Goal: Use online tool/utility: Utilize a website feature to perform a specific function

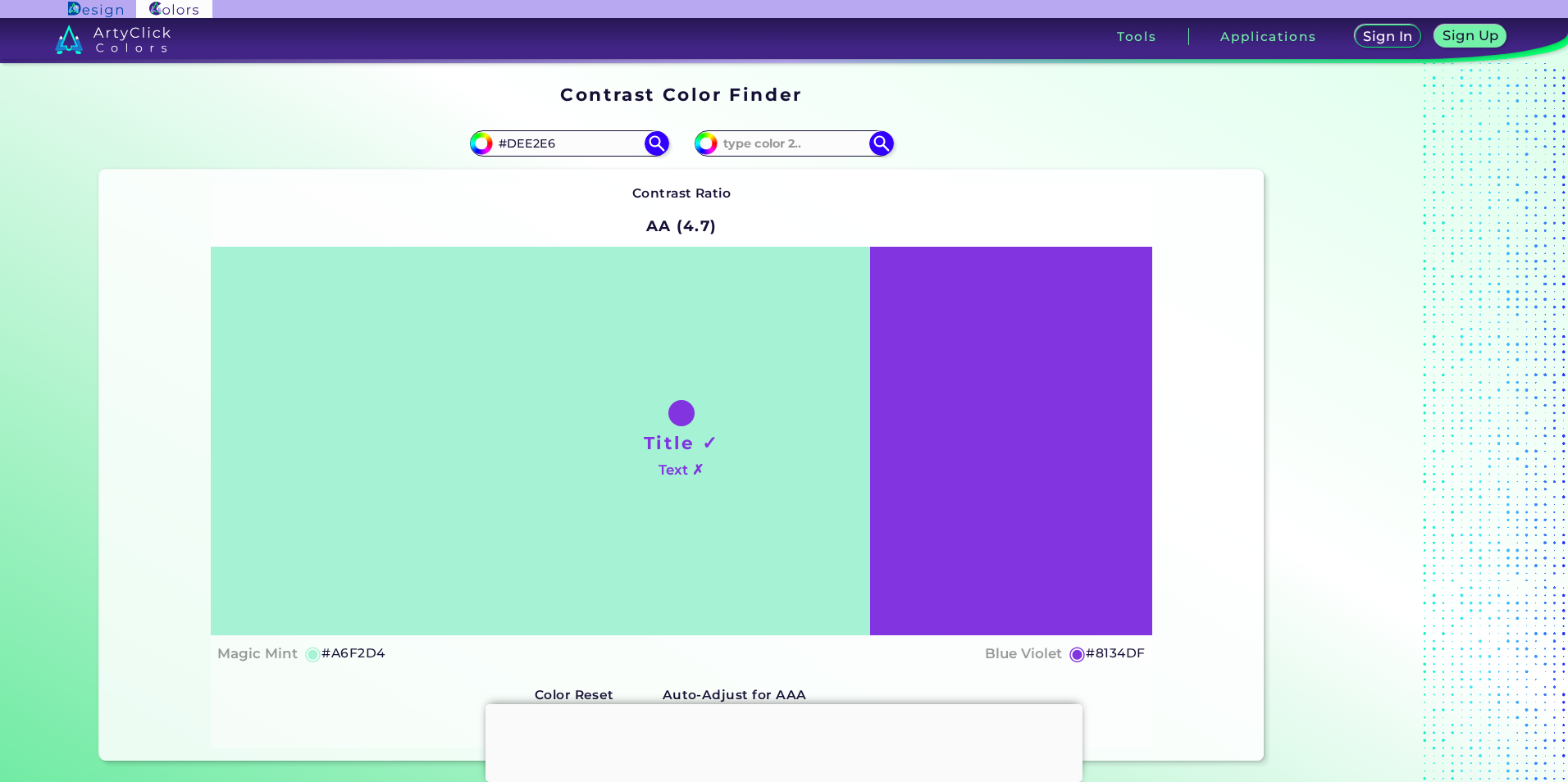
type input "#DEE2E6"
click at [788, 196] on div "Contrast Ratio AA (4.7) Title ✓ Text ✗ Magic Mint ◉ #A6F2D4 ◉" at bounding box center [681, 466] width 941 height 565
click at [659, 135] on img at bounding box center [656, 143] width 28 height 28
type input "#dee2e6"
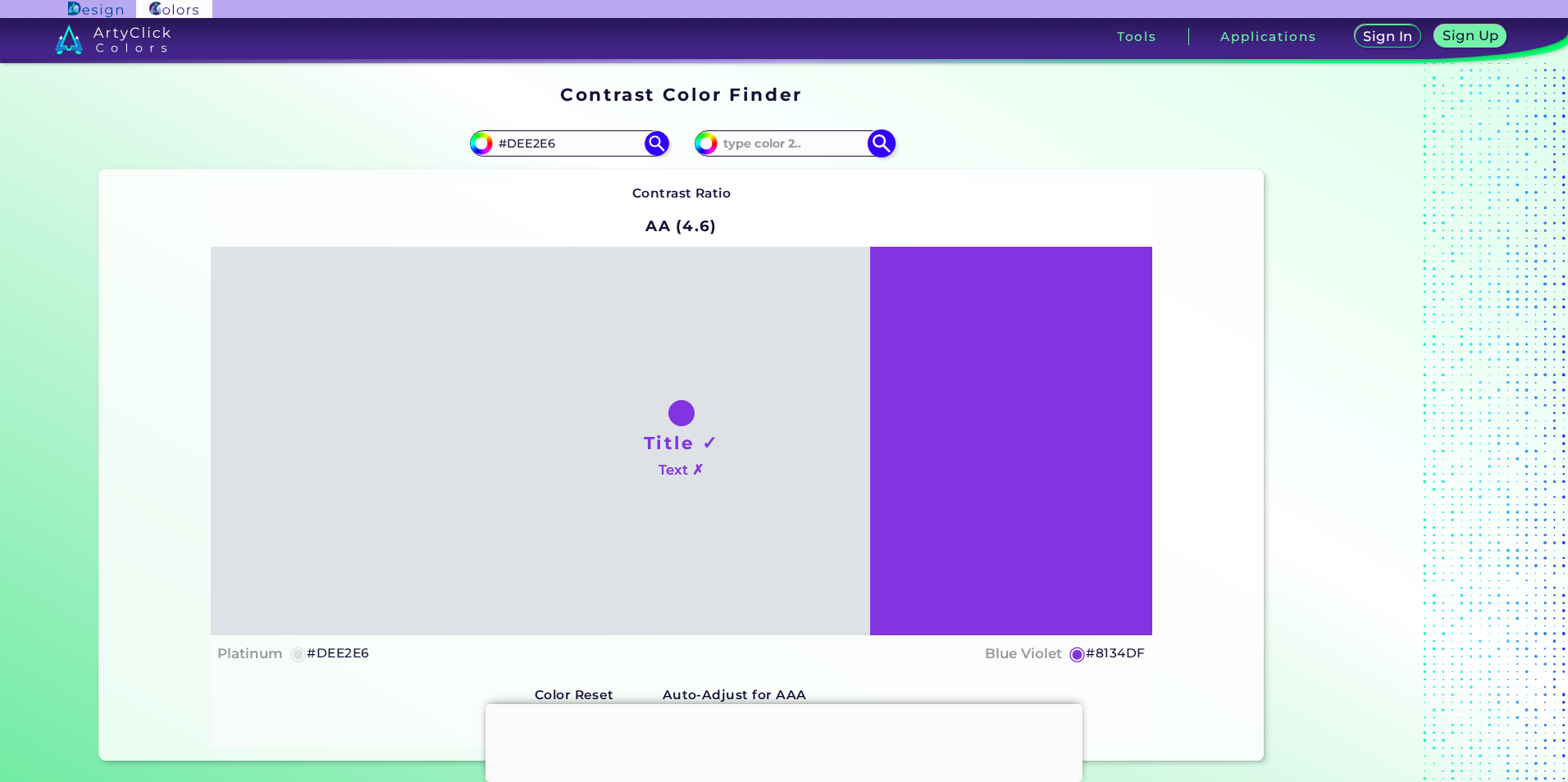
click at [779, 144] on input at bounding box center [794, 143] width 152 height 22
click at [703, 139] on input "#8134df" at bounding box center [704, 142] width 21 height 21
type input "#6234df"
type input "#6234DF"
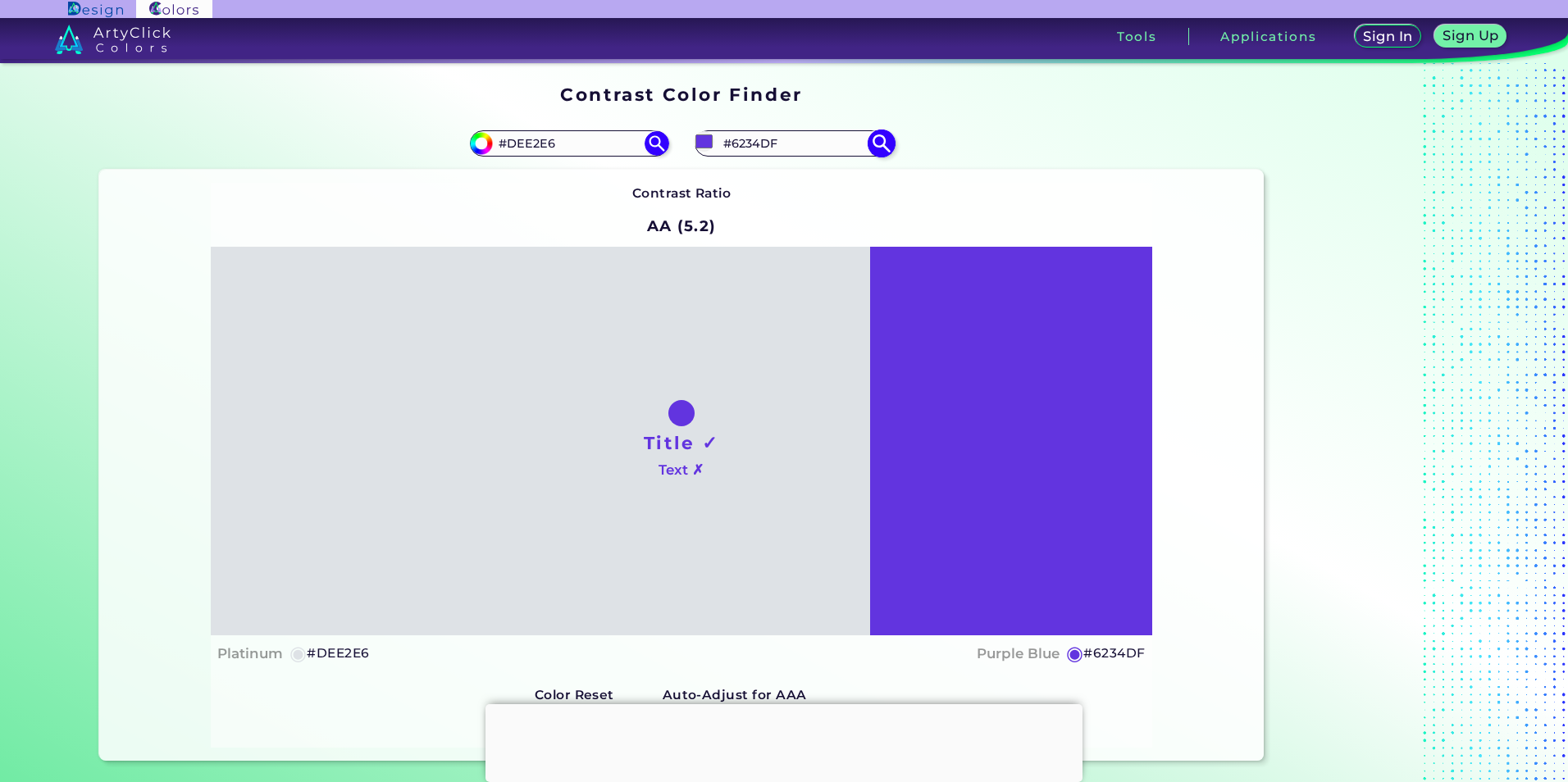
type input "#5134df"
type input "#5134DF"
type input "#3451df"
type input "#3451DF"
type input "#34dfac"
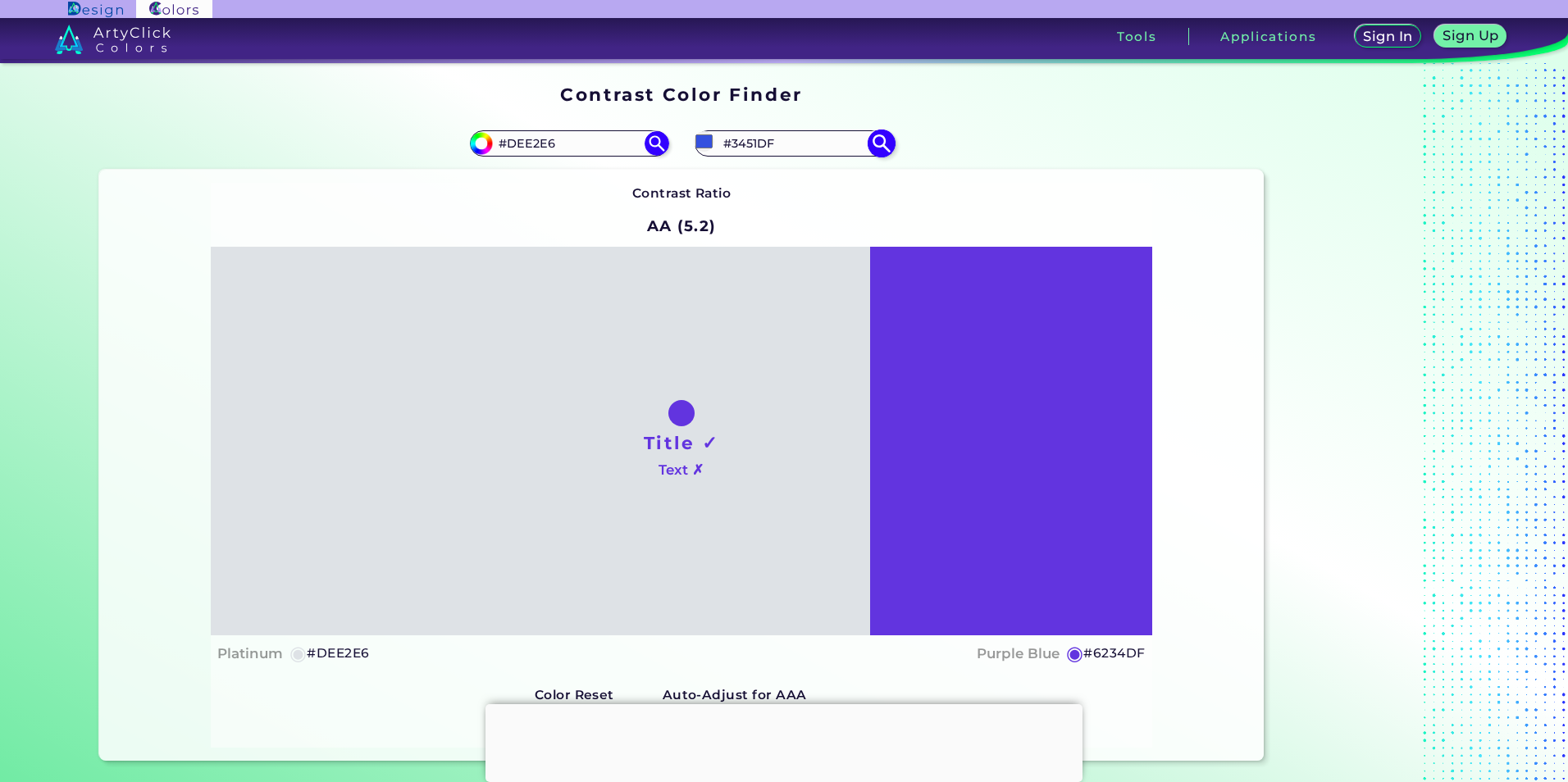
type input "#34DFAC"
type input "#79df34"
type input "#79DF34"
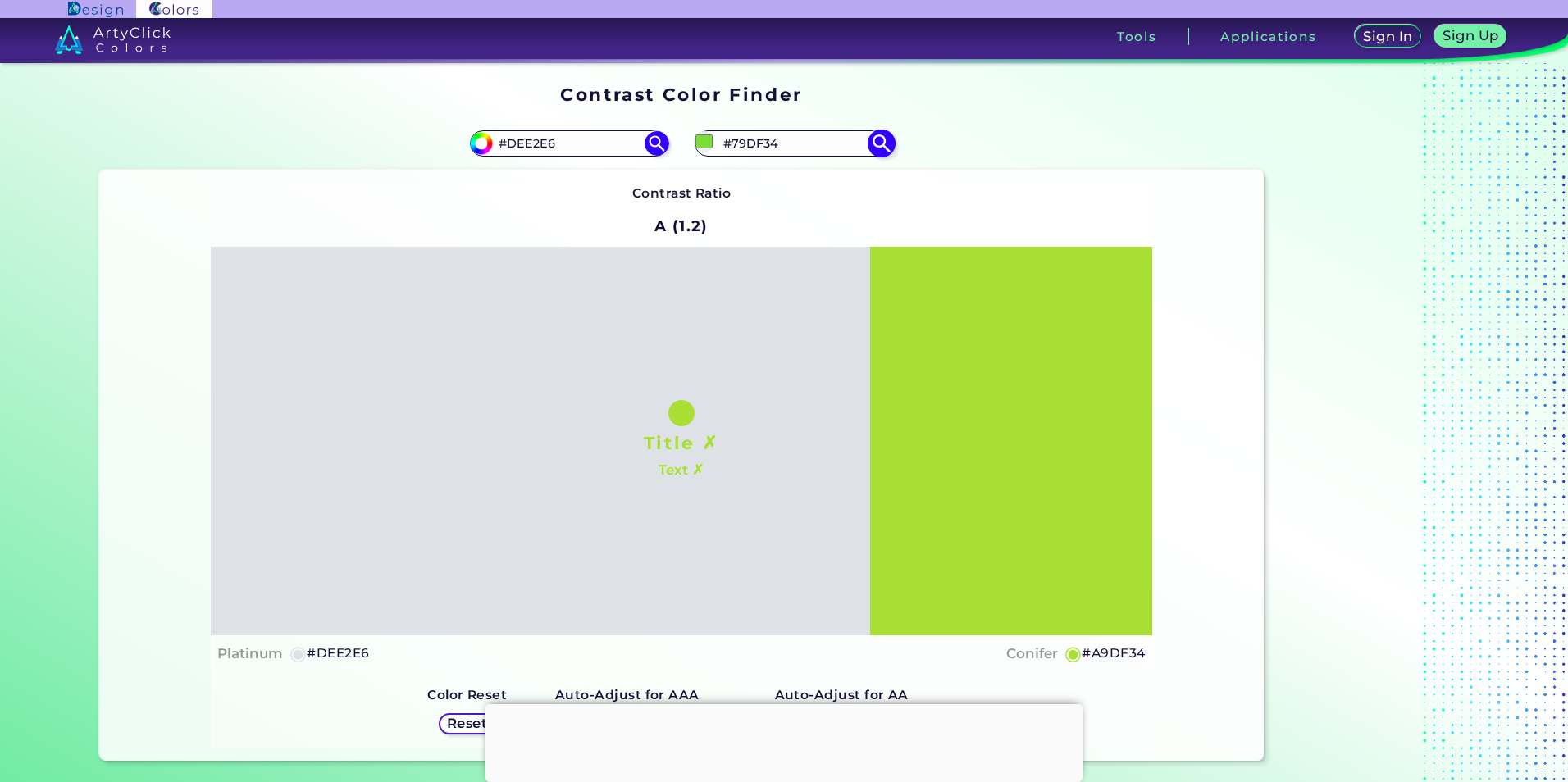
type input "#dfba34"
type input "#DFBA34"
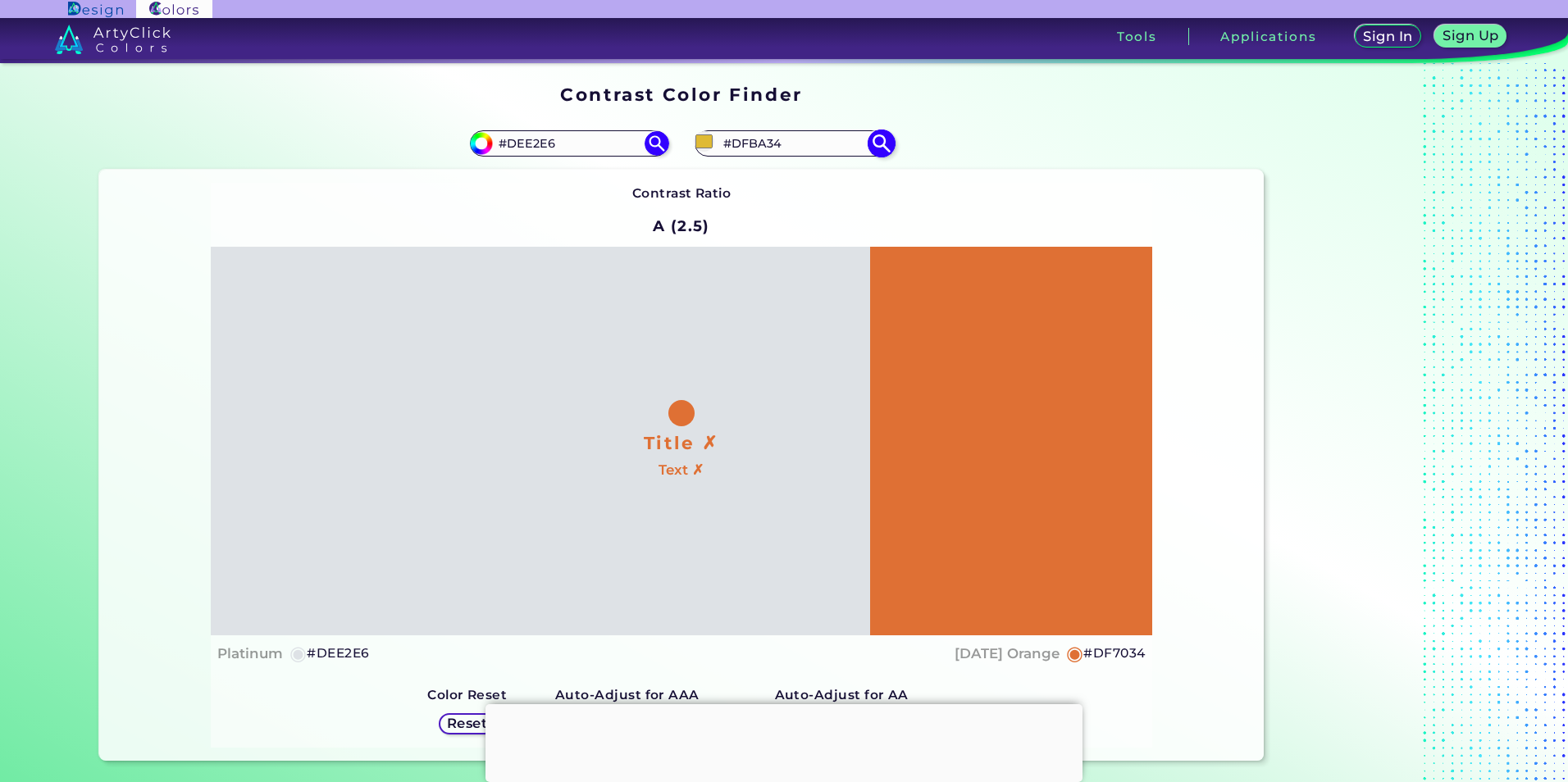
type input "#df5f34"
type input "#DF5F34"
type input "#df3434"
type input "#DF3434"
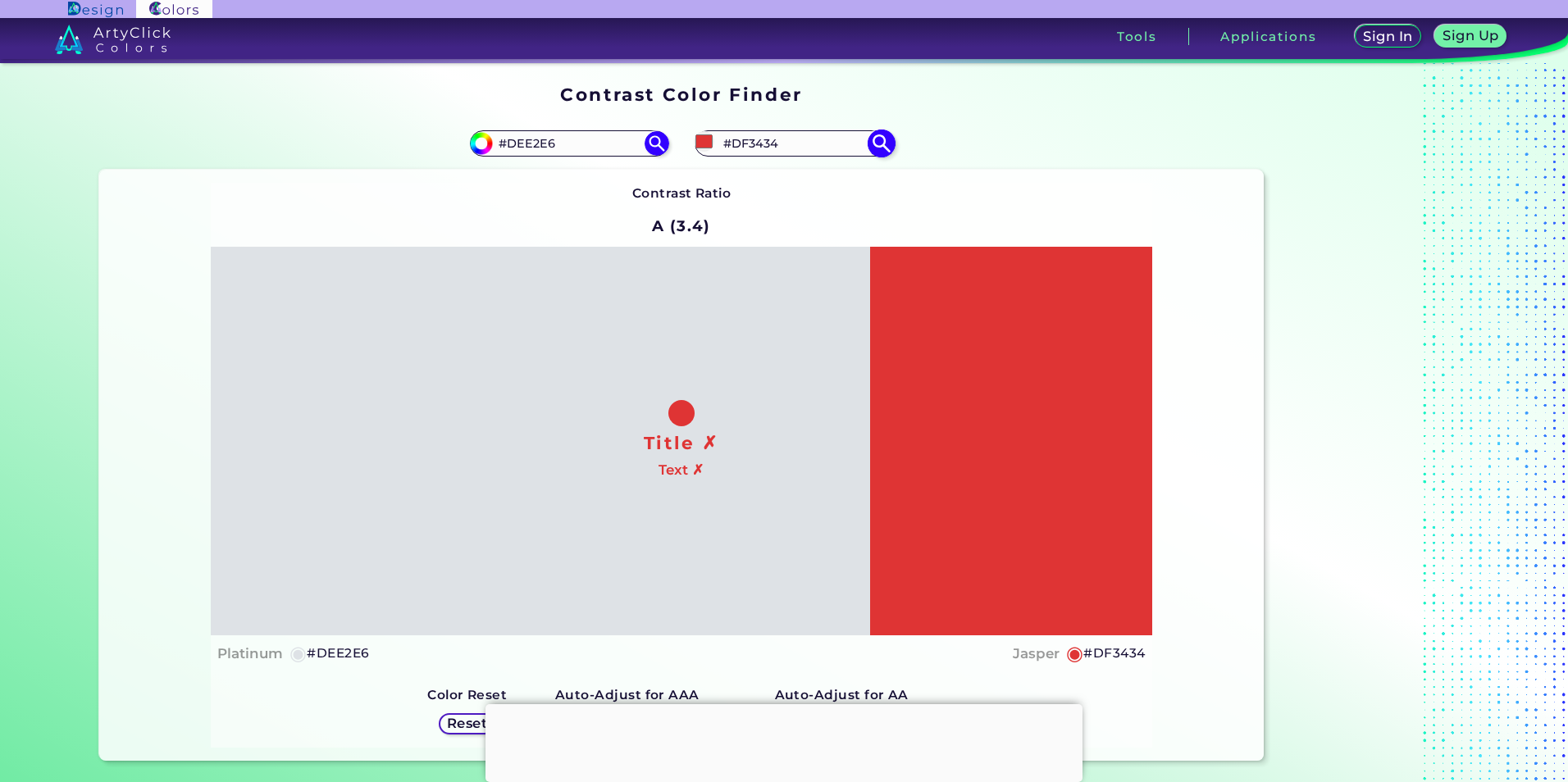
type input "#d33131"
type input "#D33131"
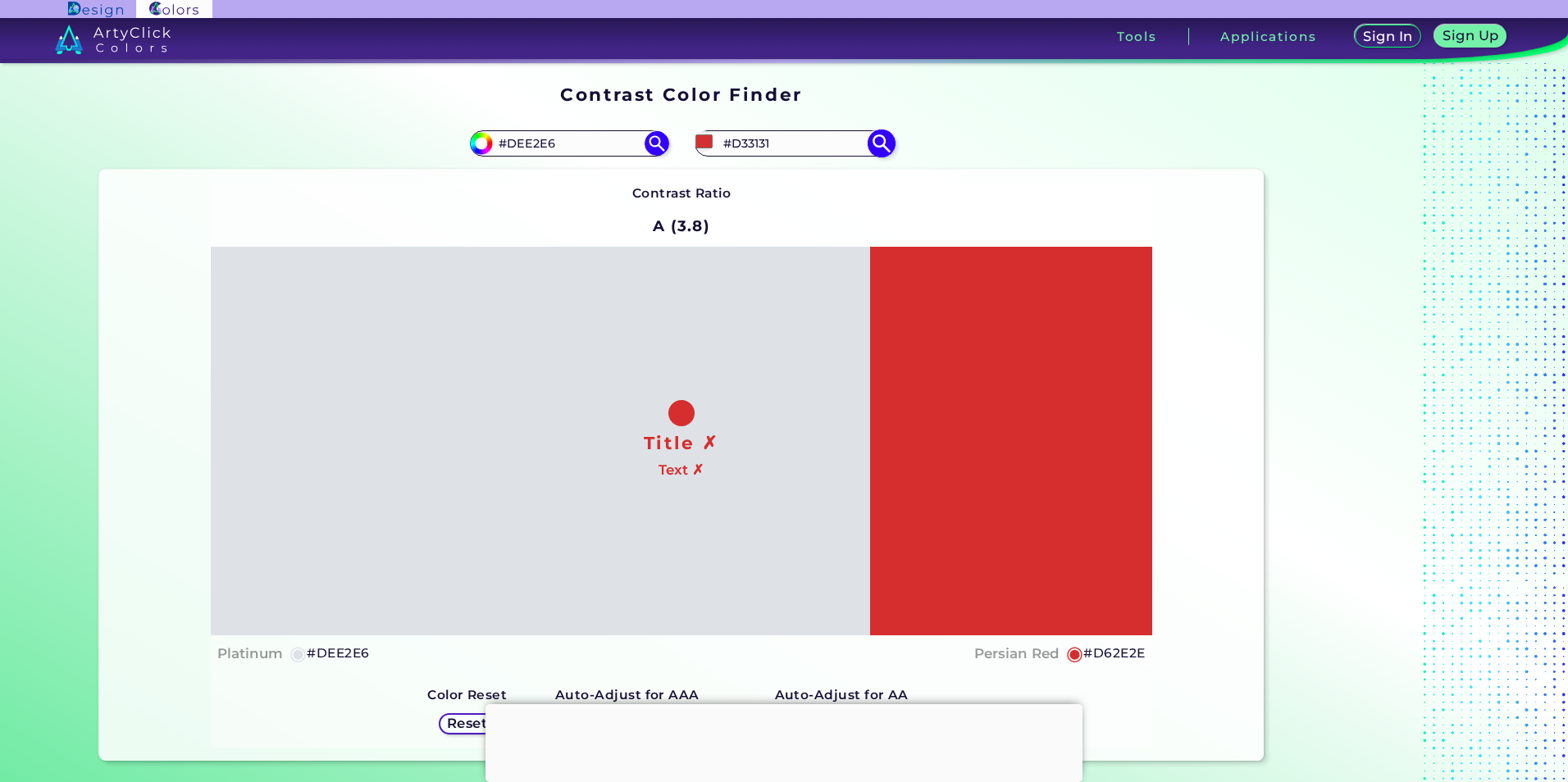
type input "#d62e2e"
type input "#D62E2E"
type input "#d73333"
type input "#D73333"
type input "#d33131"
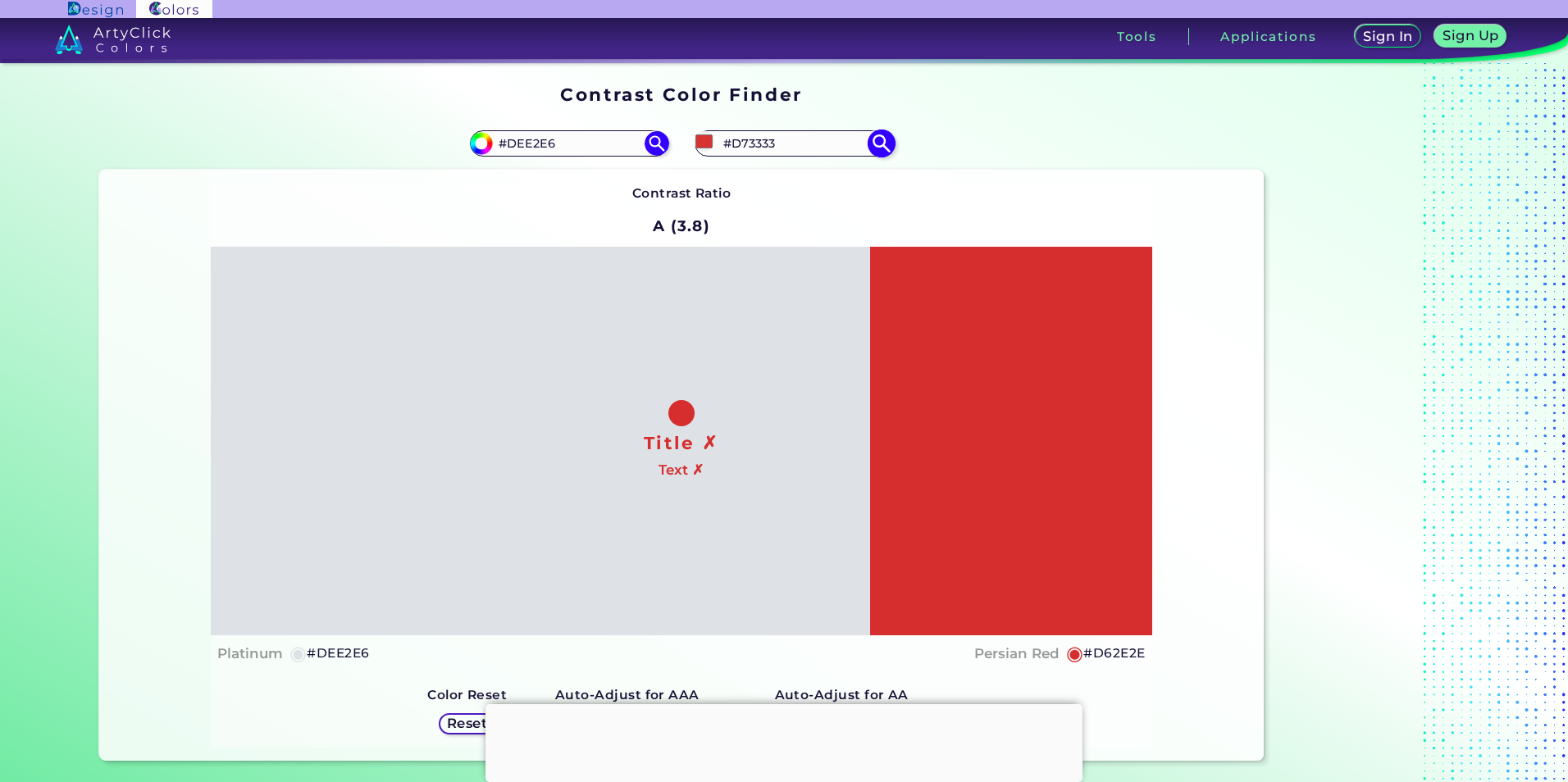
type input "#D33131"
type input "#cd3232"
type input "#CD3232"
type input "#bb3535"
type input "#BB3535"
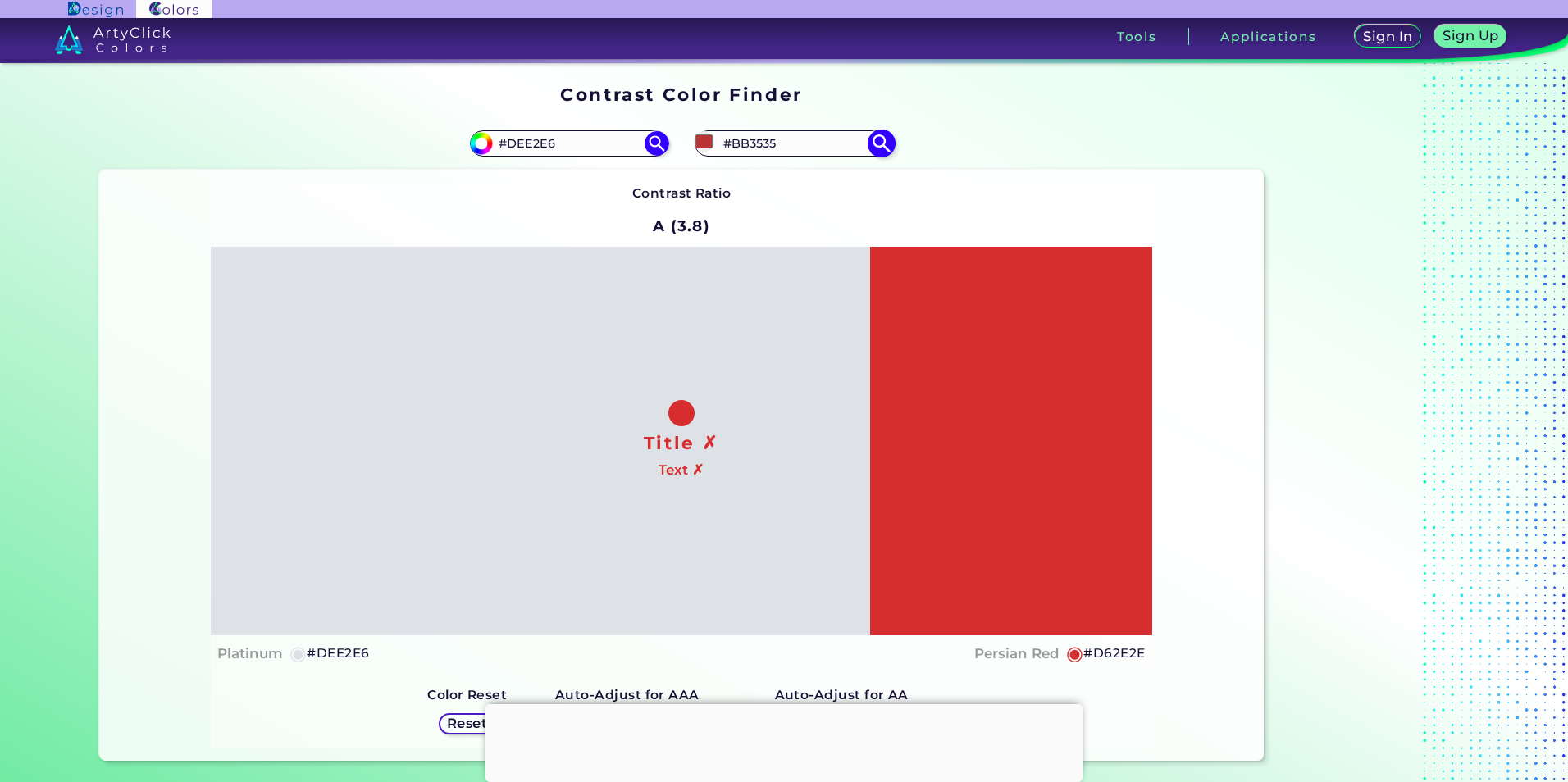
type input "#9d3434"
type input "#9D3434"
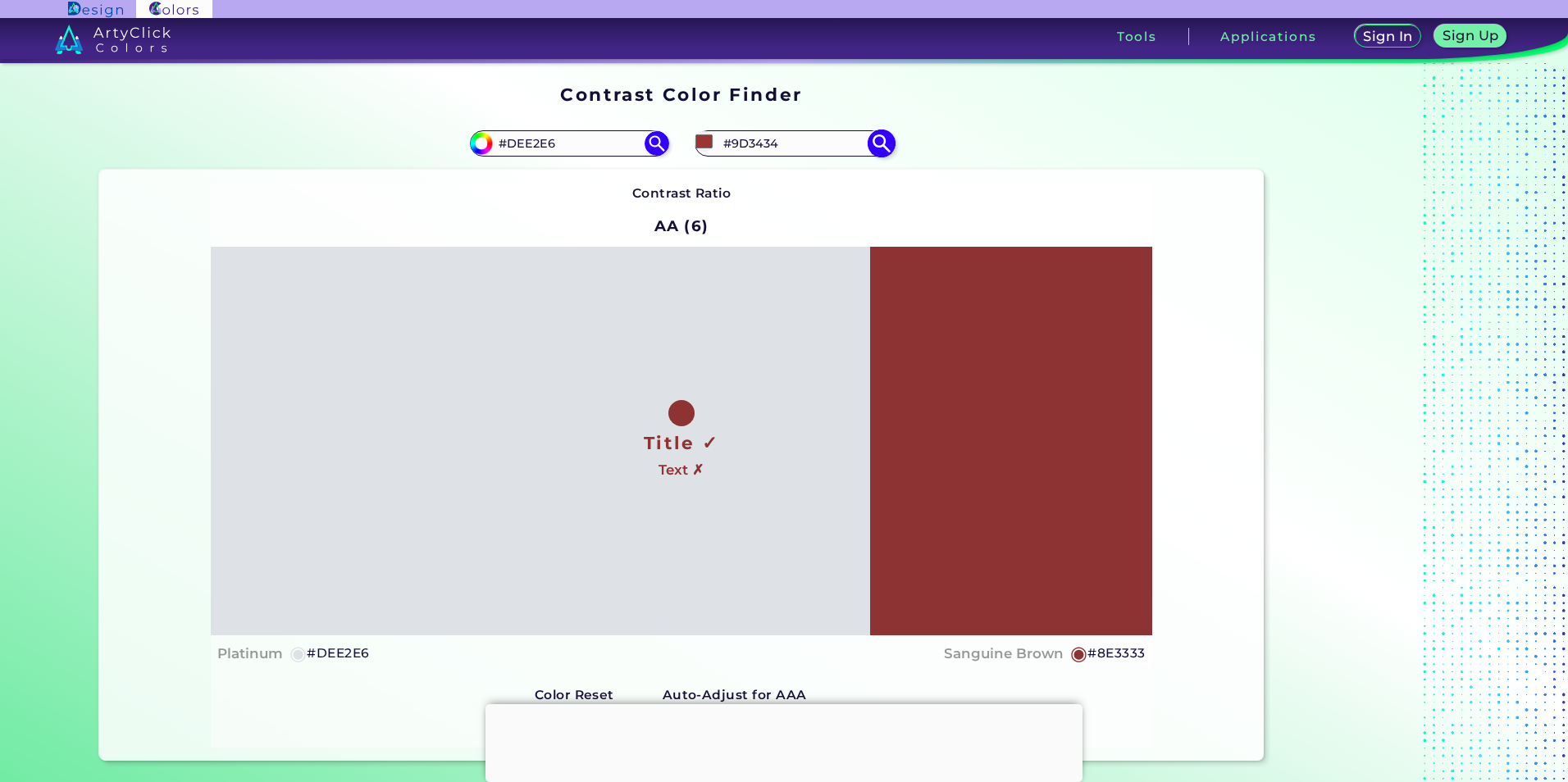
type input "#7a2e2e"
type input "#7A2E2E"
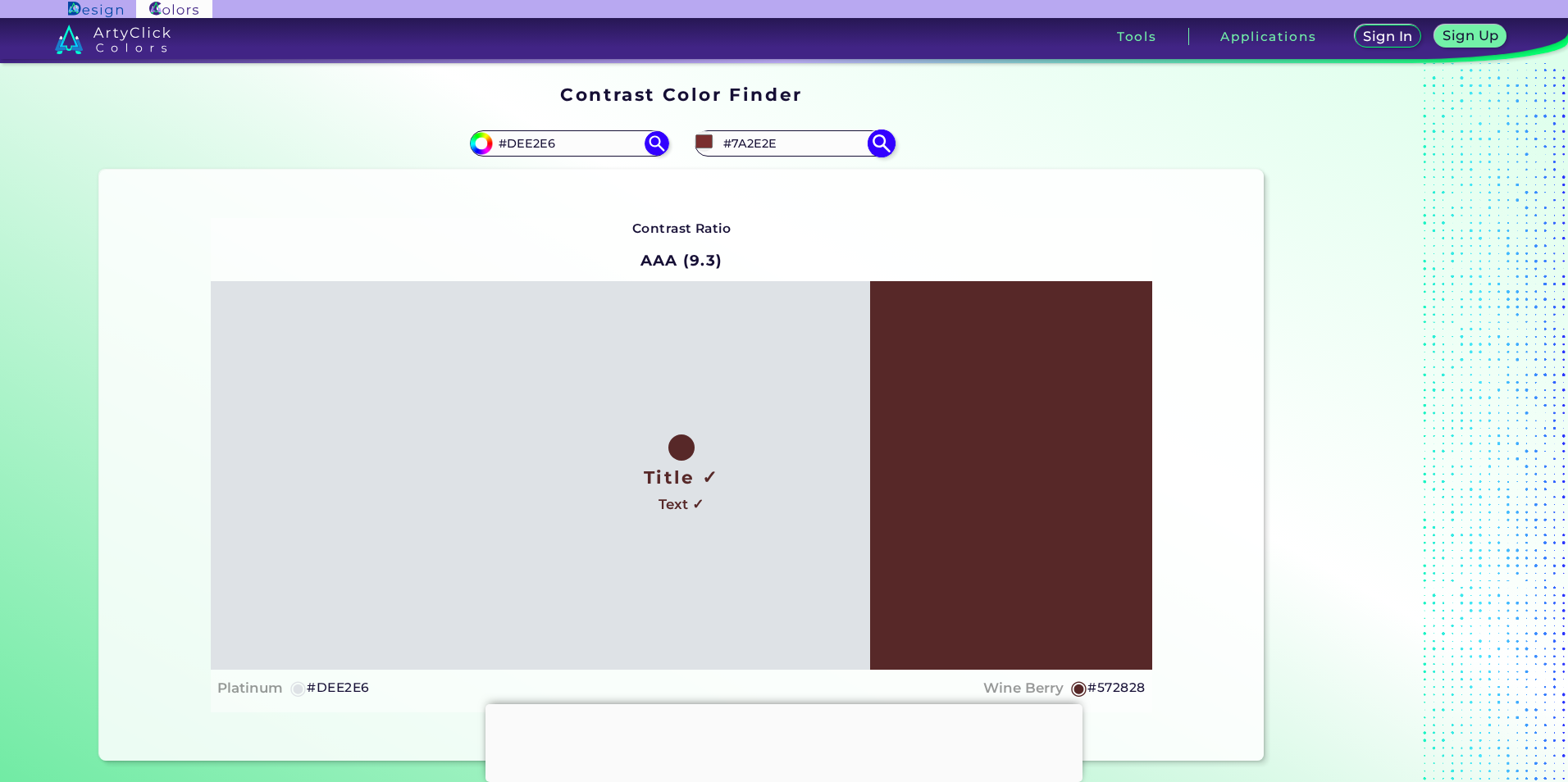
type input "#4c2424"
type input "#4C2424"
type input "#482323"
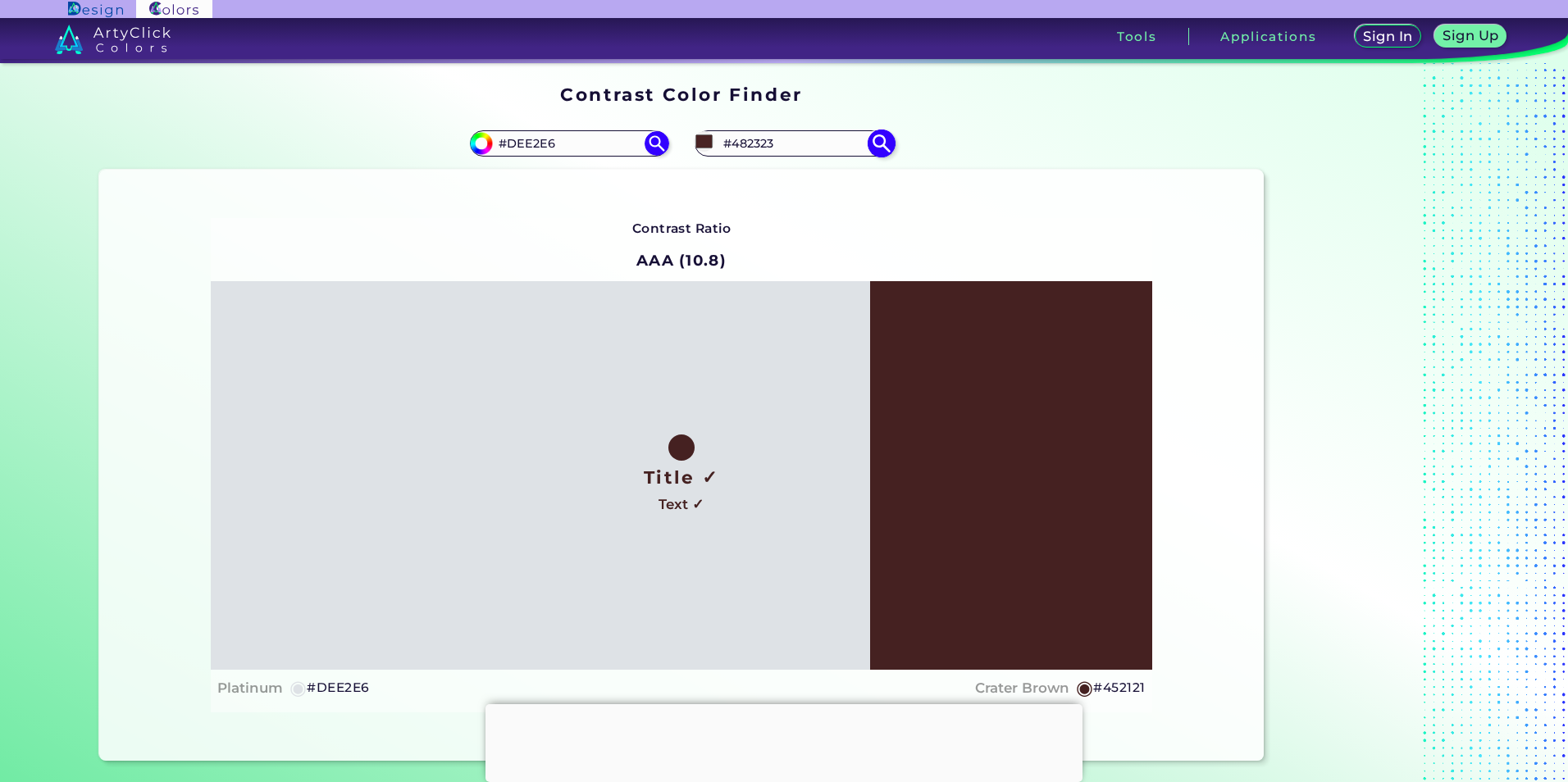
type input "#452121"
type input "#421f1f"
type input "#421F1F"
type input "#431e1e"
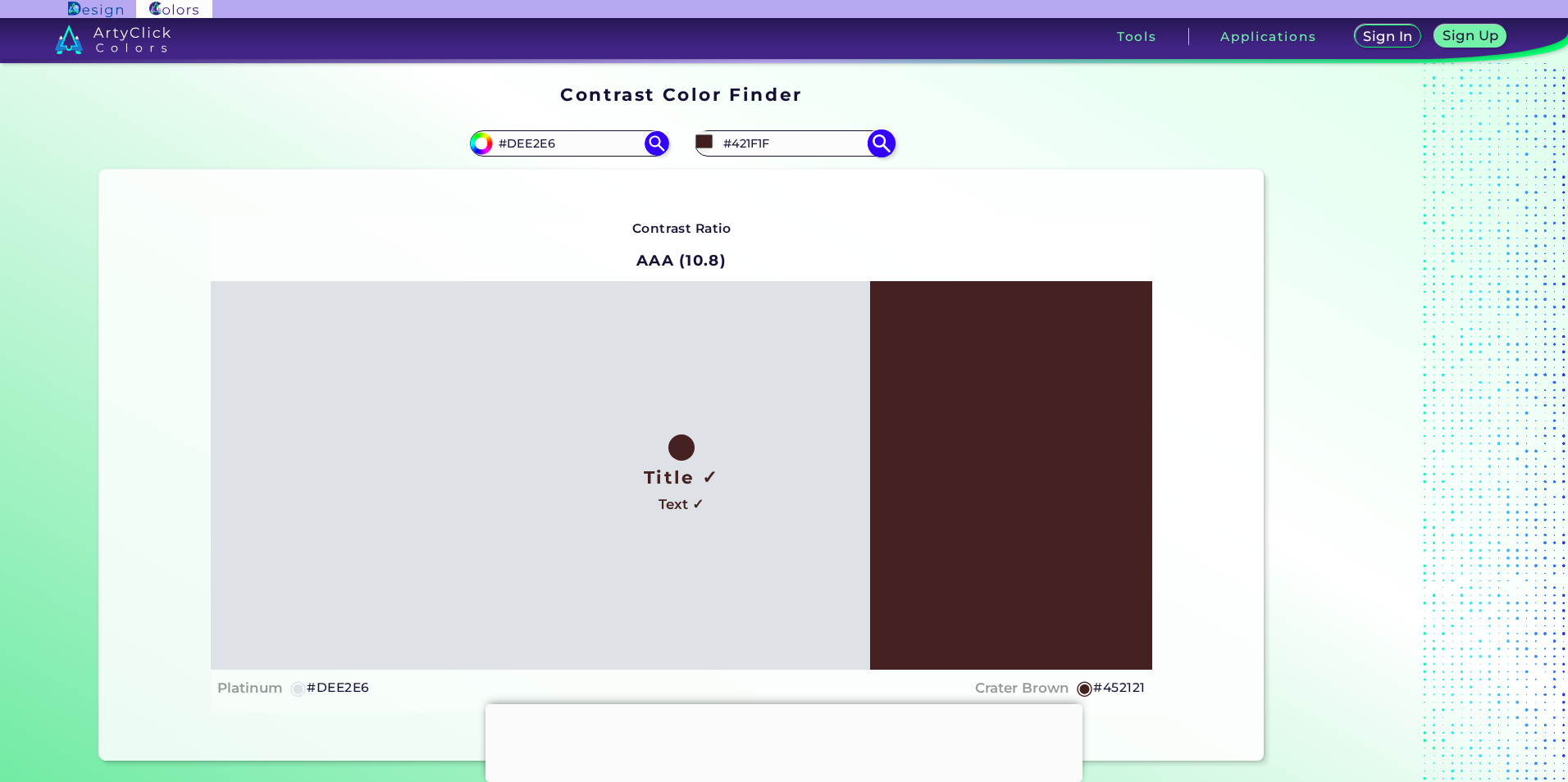
type input "#431E1E"
type input "#441d1d"
type input "#441D1D"
type input "#401c1c"
type input "#401C1C"
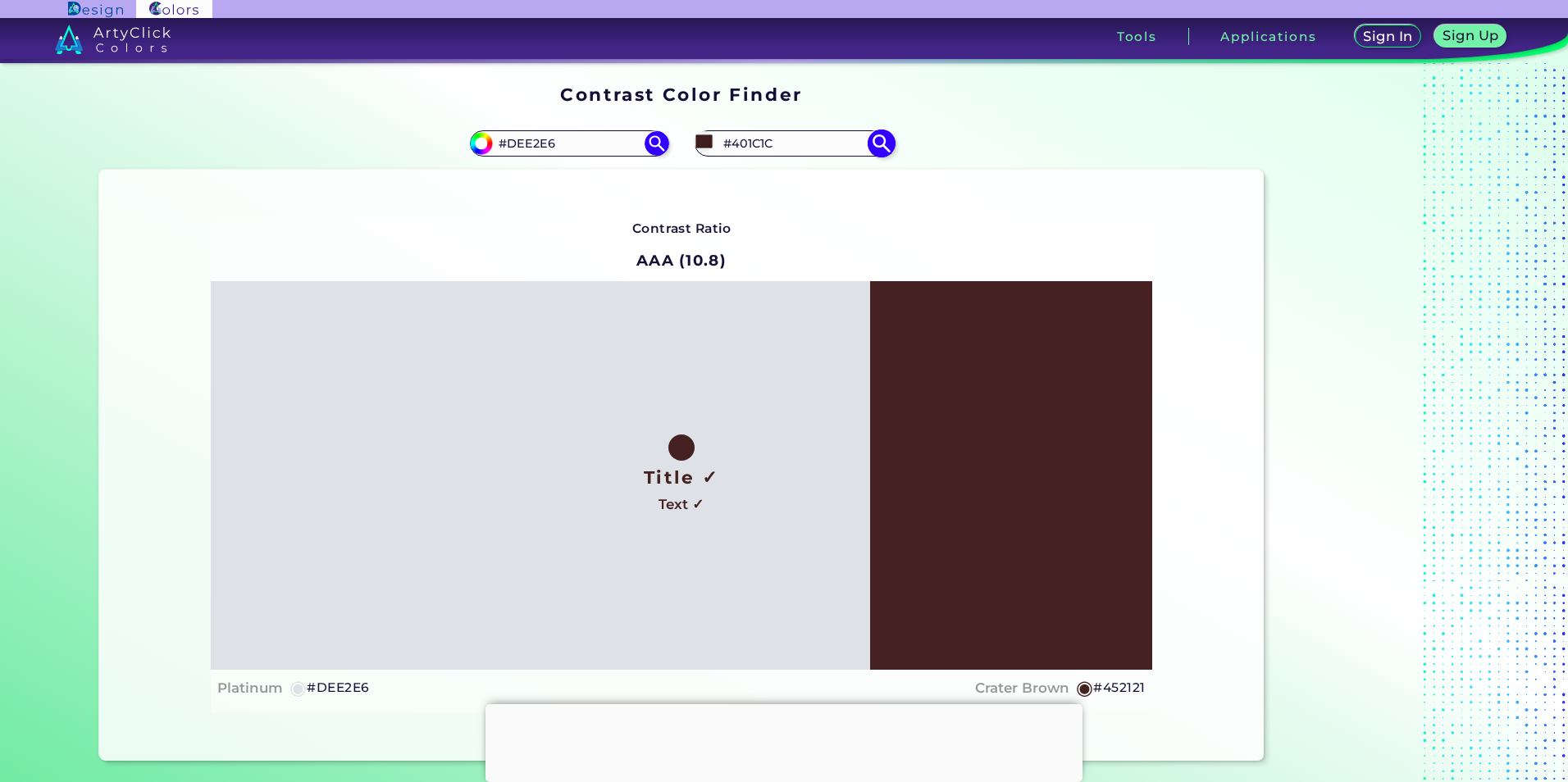
type input "#421a1a"
type input "#421A1A"
type input "#431919"
type input "#431818"
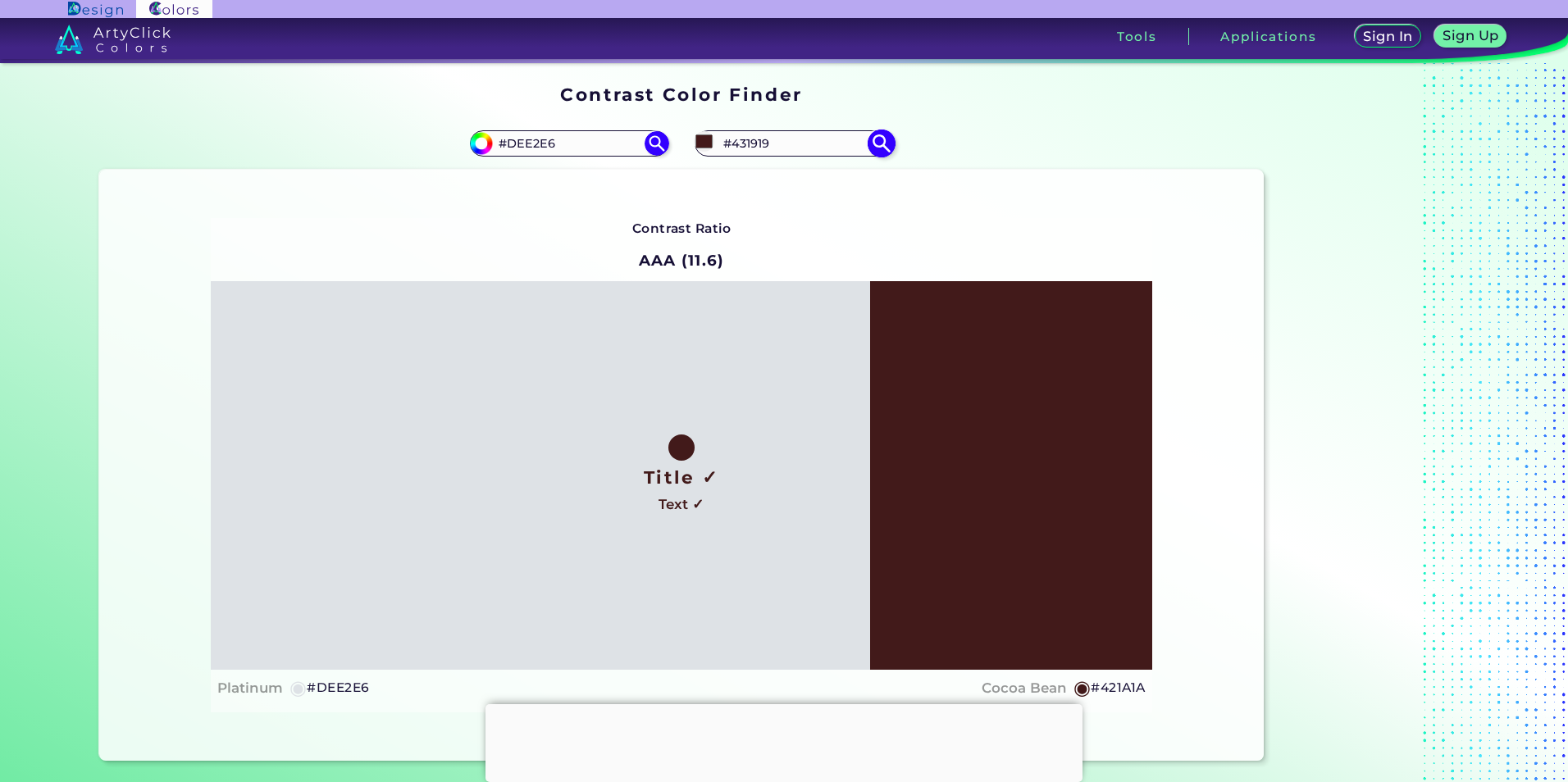
type input "#431818"
type input "#401717"
type input "#441717"
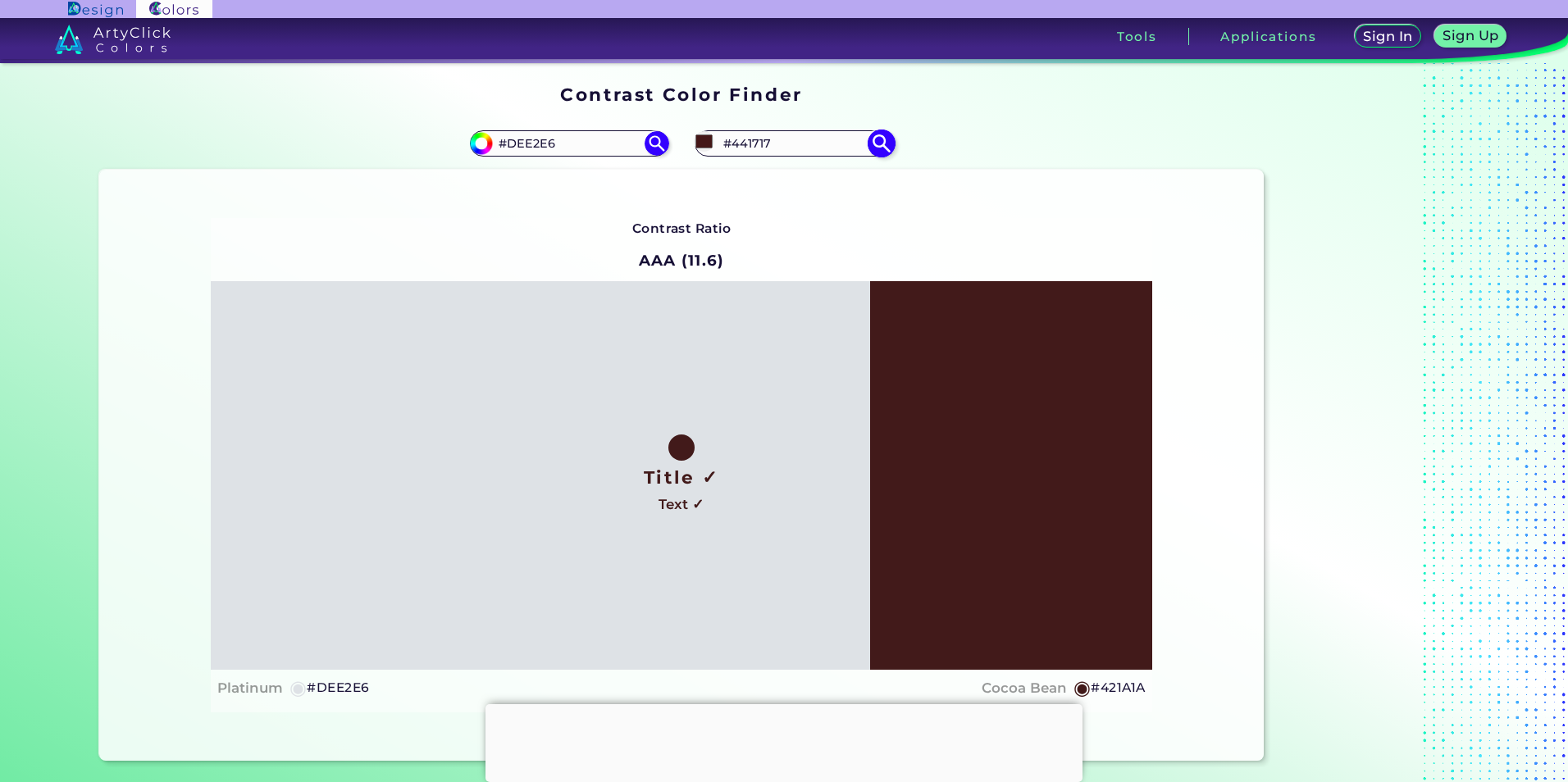
type input "#401717"
type input "#411515"
type input "#3e1414"
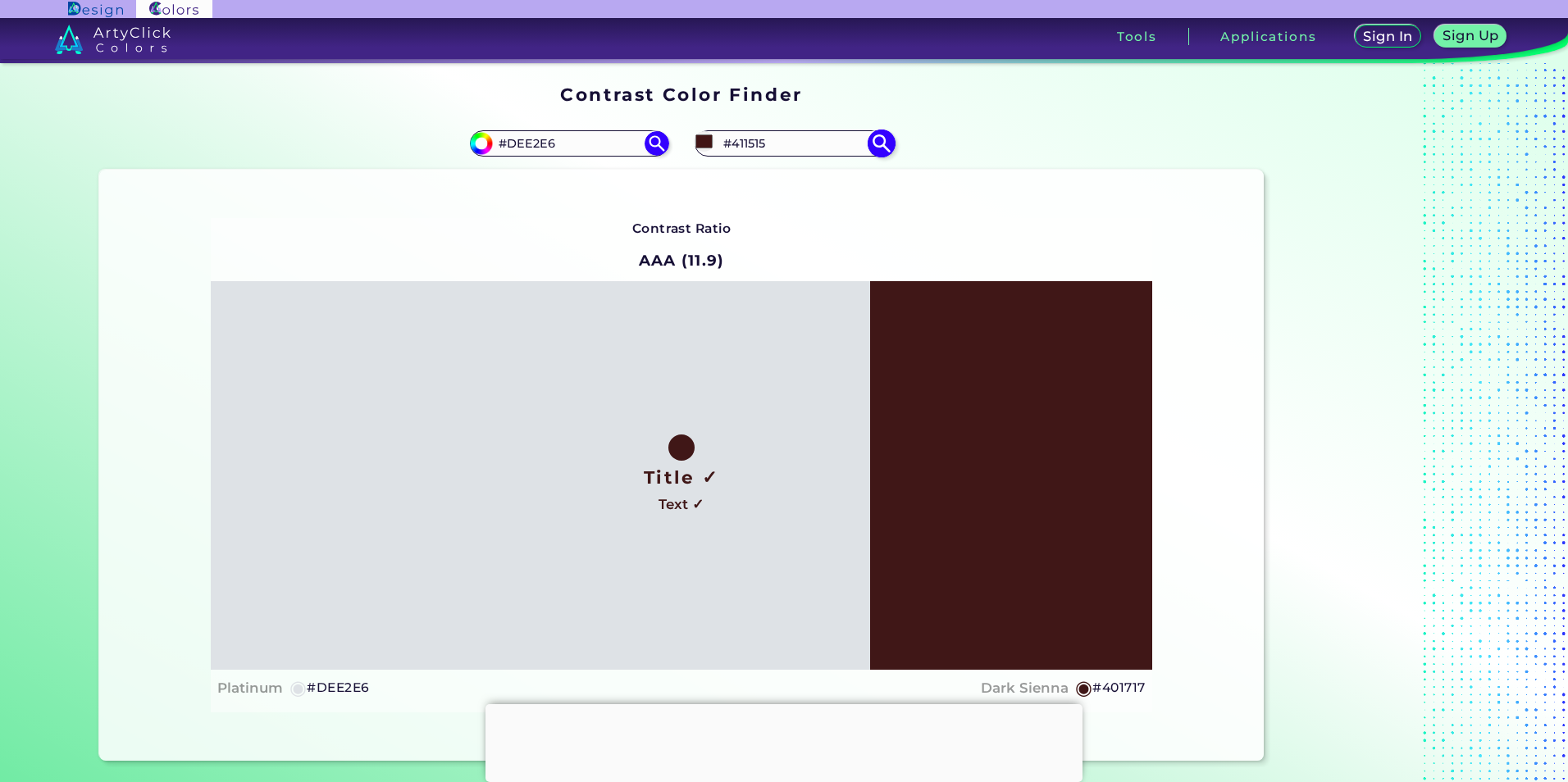
type input "#3E1414"
type input "#3b1212"
type input "#3B1212"
type input "#3b1111"
type input "#3B1111"
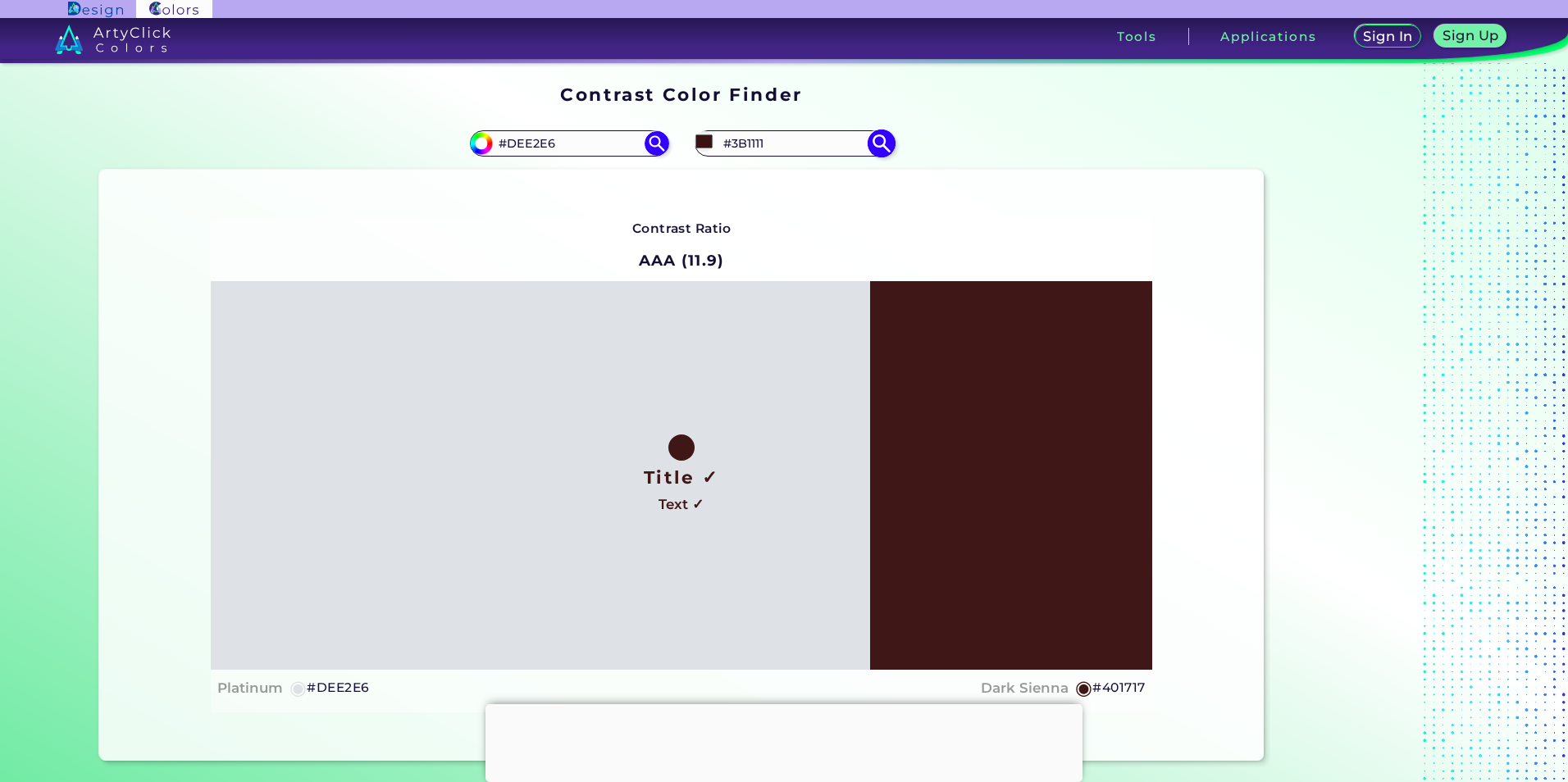
type input "#381010"
type input "#380f0f"
type input "#380F0F"
type input "#390e0e"
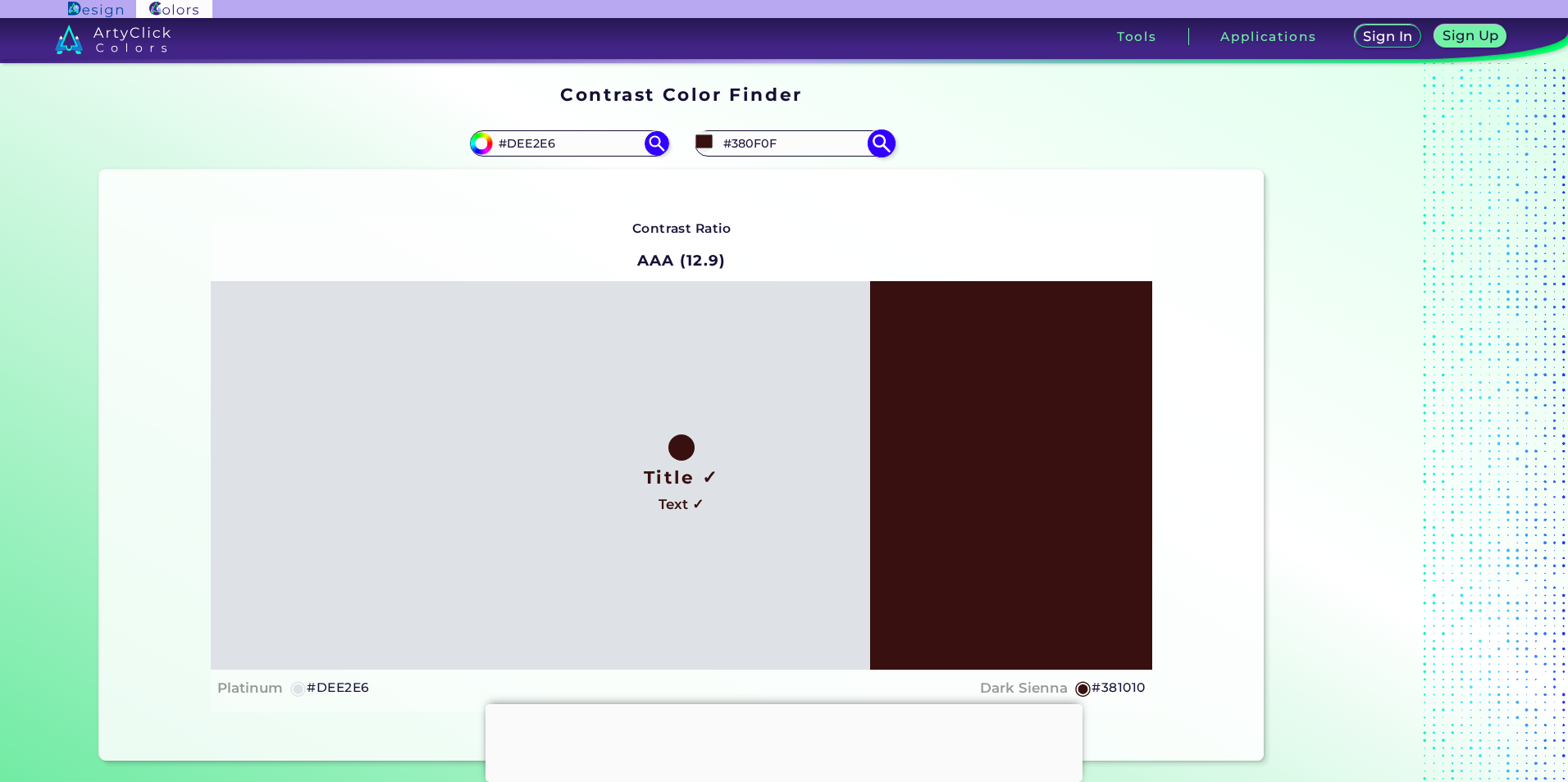
type input "#390E0E"
type input "#3d1010"
type input "#3D1010"
type input "#3e0e0e"
type input "#3E0E0E"
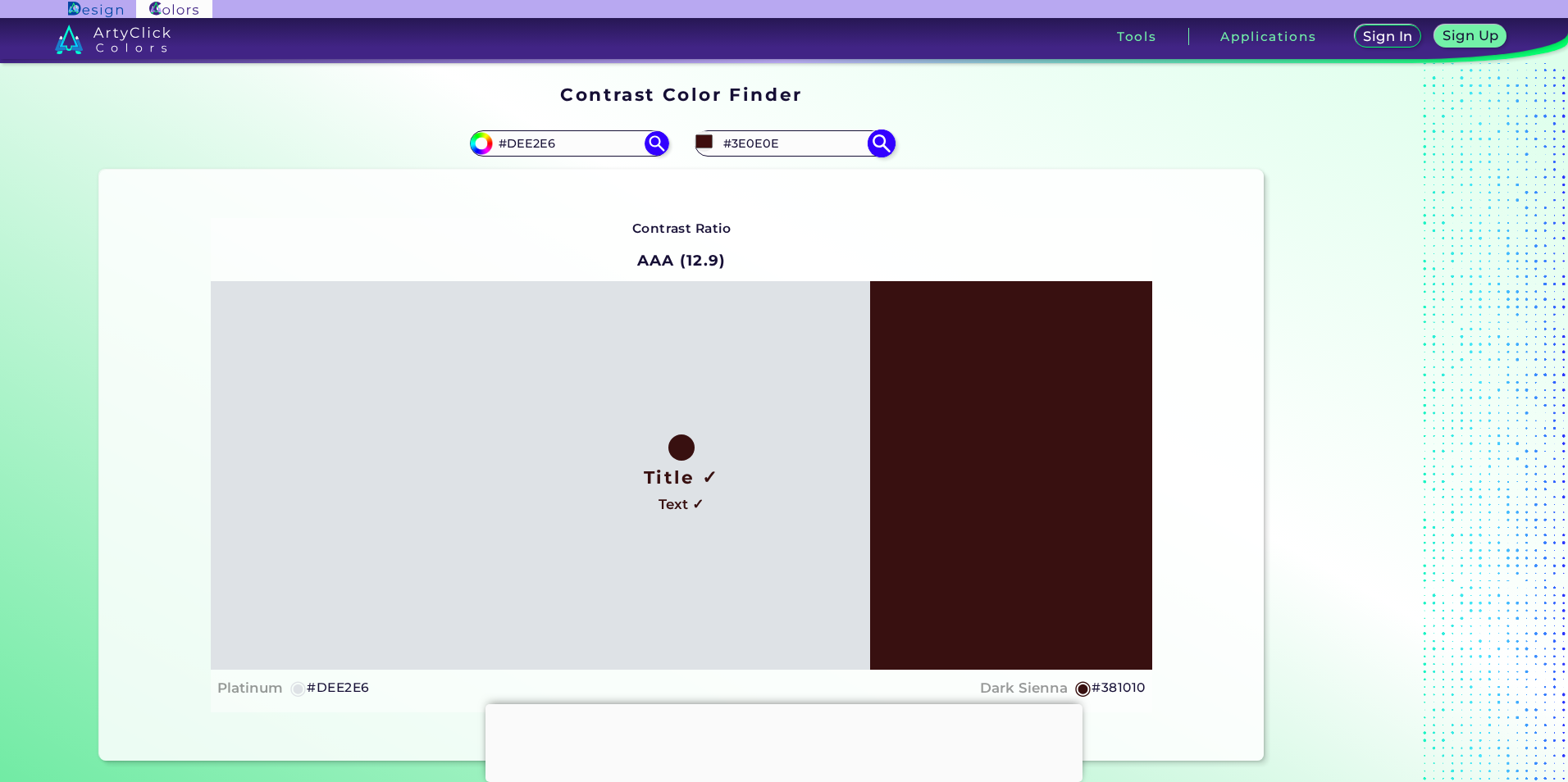
type input "#3e0f0f"
type input "#3E0F0F"
type input "#421010"
type input "#430f0f"
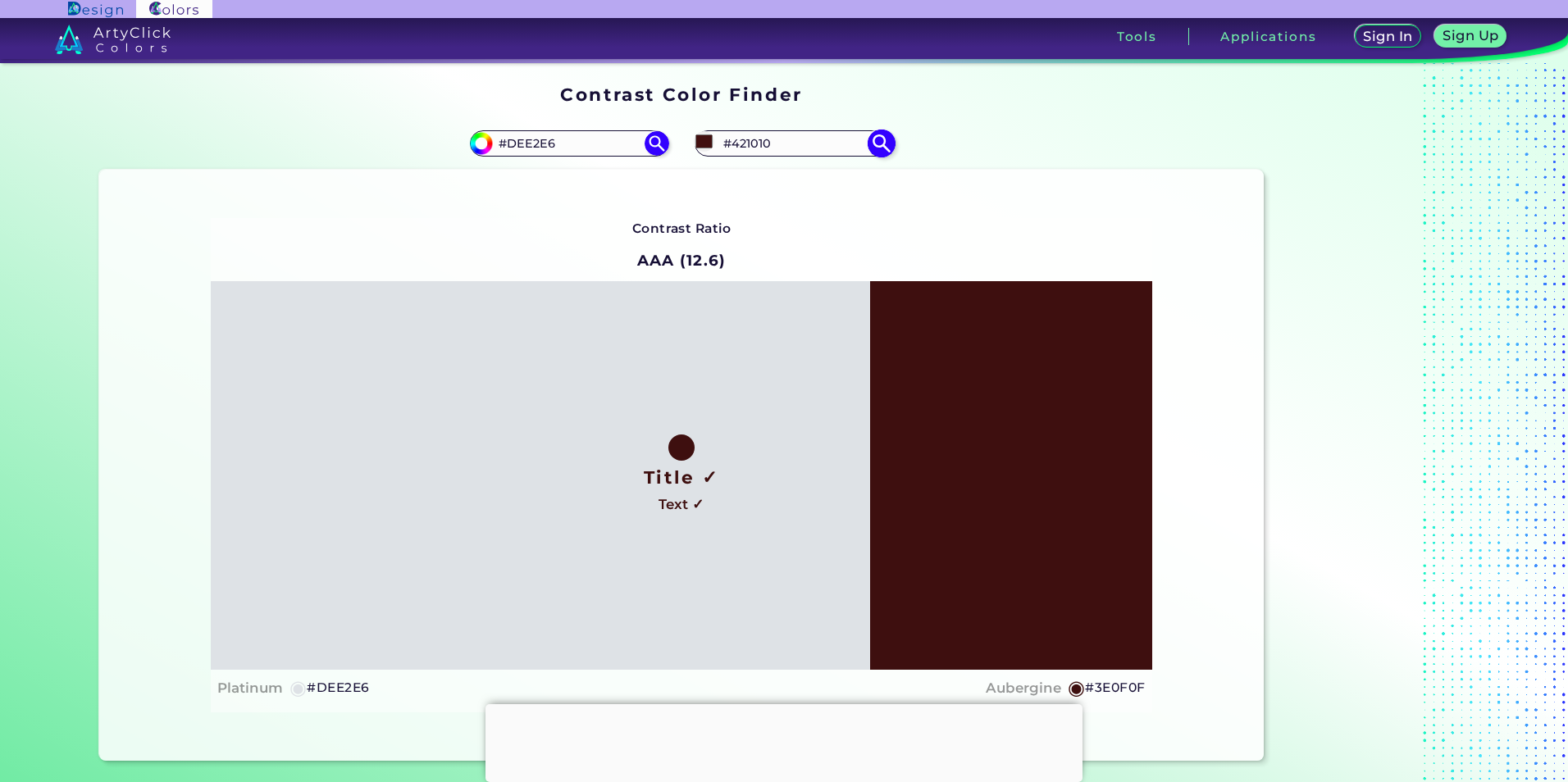
type input "#430F0F"
type input "#471010"
type input "#4c1010"
type input "#4C1010"
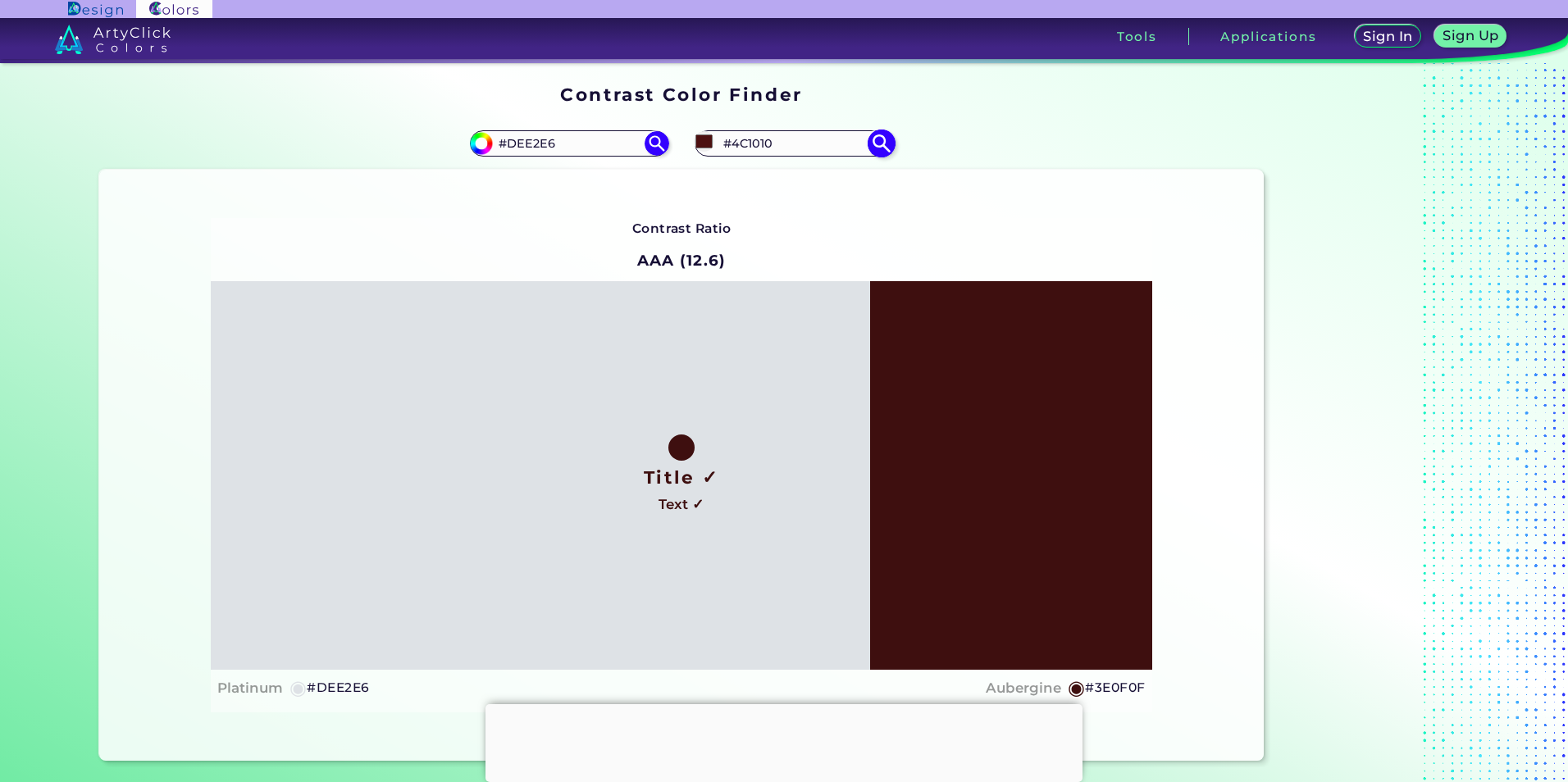
type input "#4f1111"
type input "#4F1111"
type input "#501111"
type input "#551111"
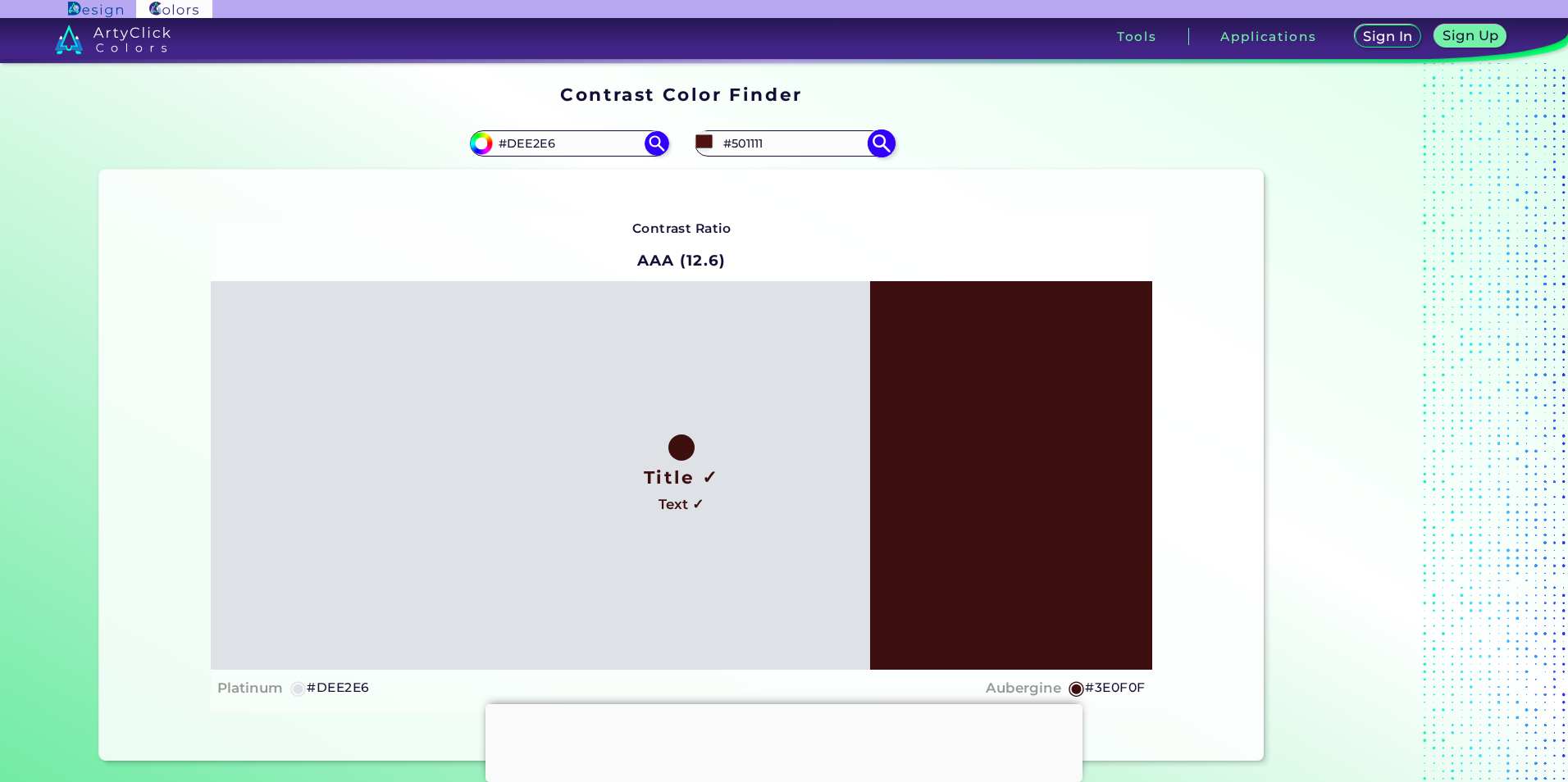
type input "#551111"
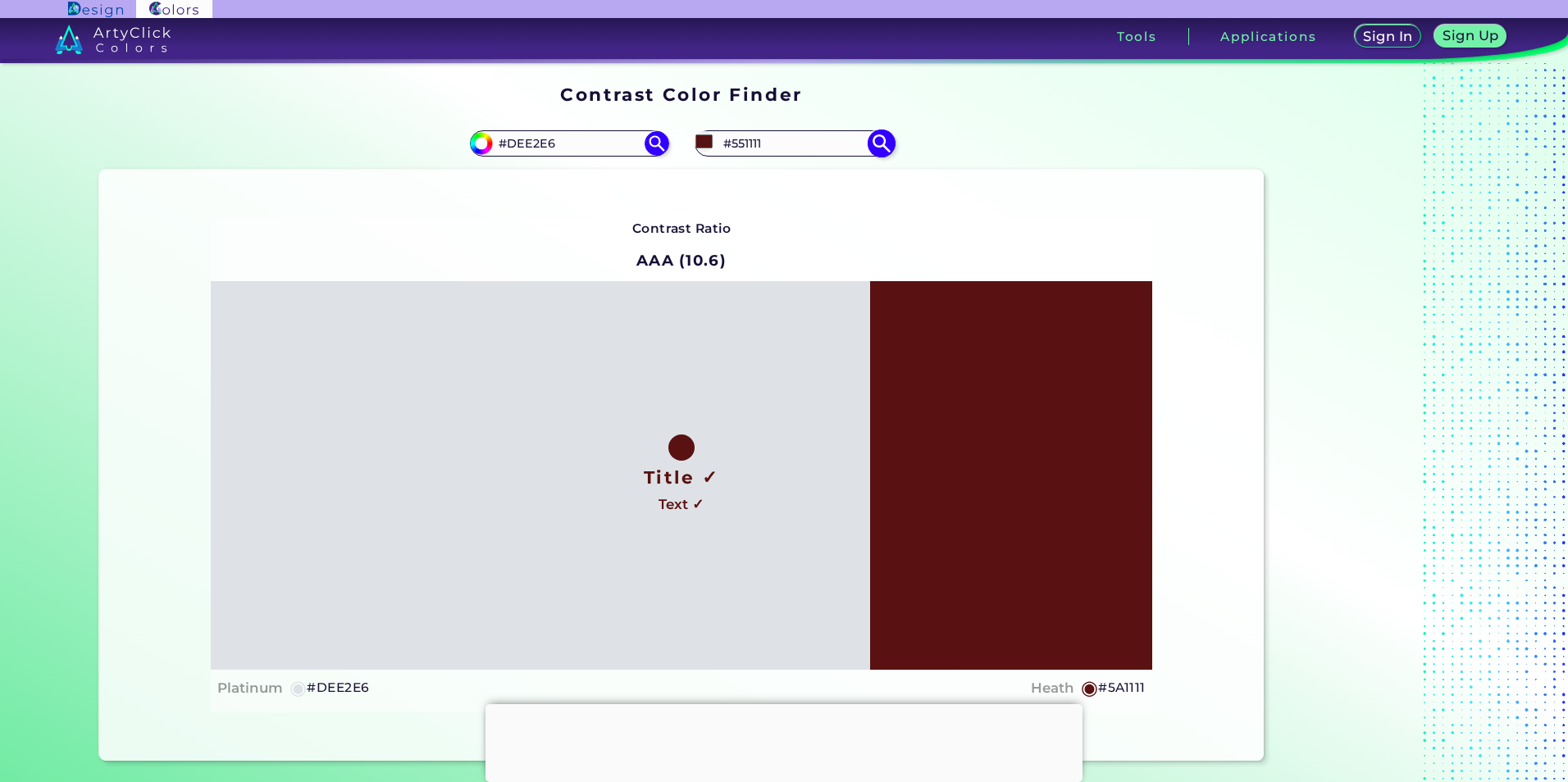
type input "#5e1212"
type input "#5E1212"
type input "#5f1111"
type input "#5F1111"
type input "#631212"
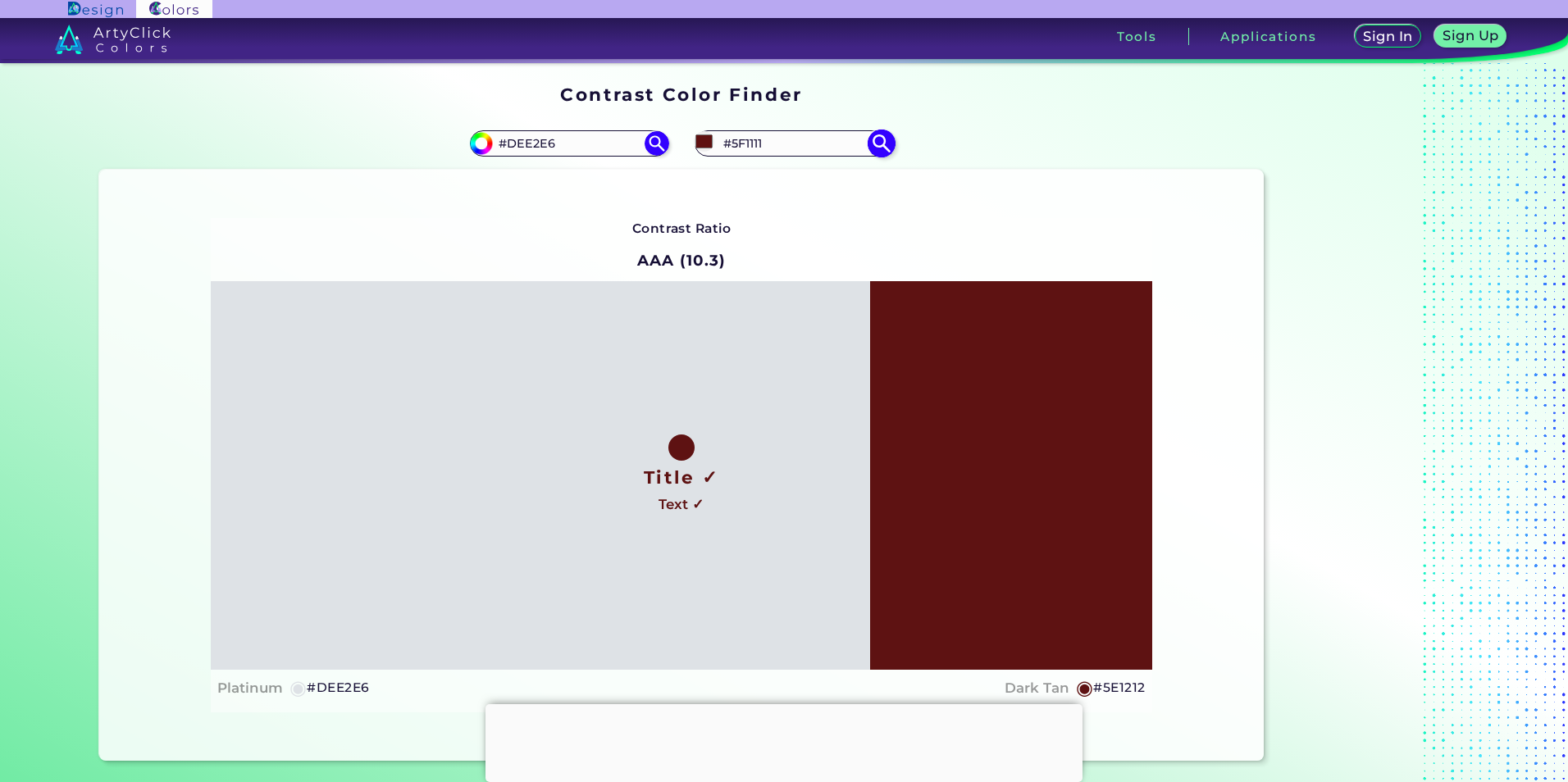
type input "#631212"
type input "#641212"
type input "#681212"
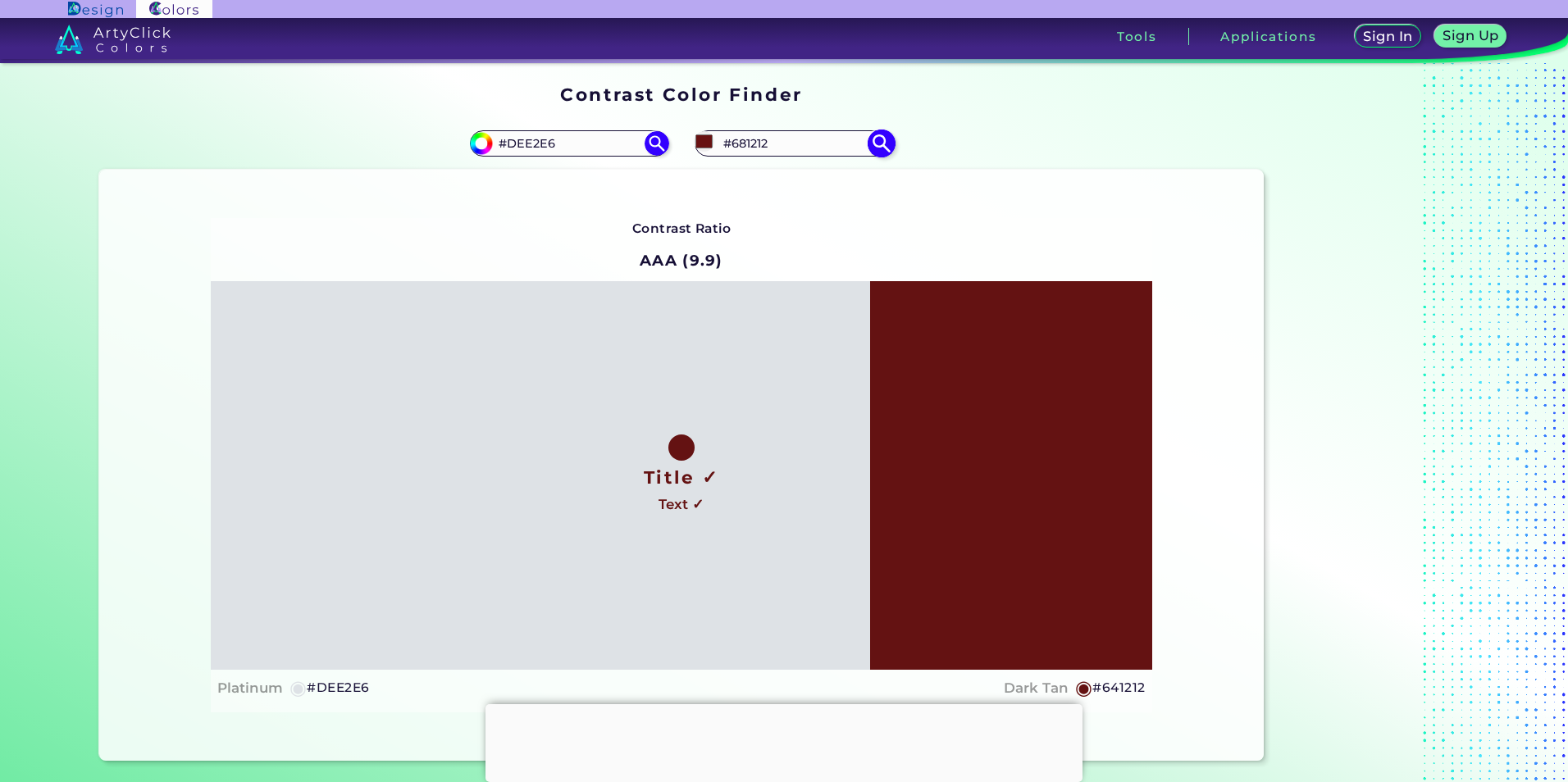
type input "#671313"
type input "#691212"
type input "#6c1313"
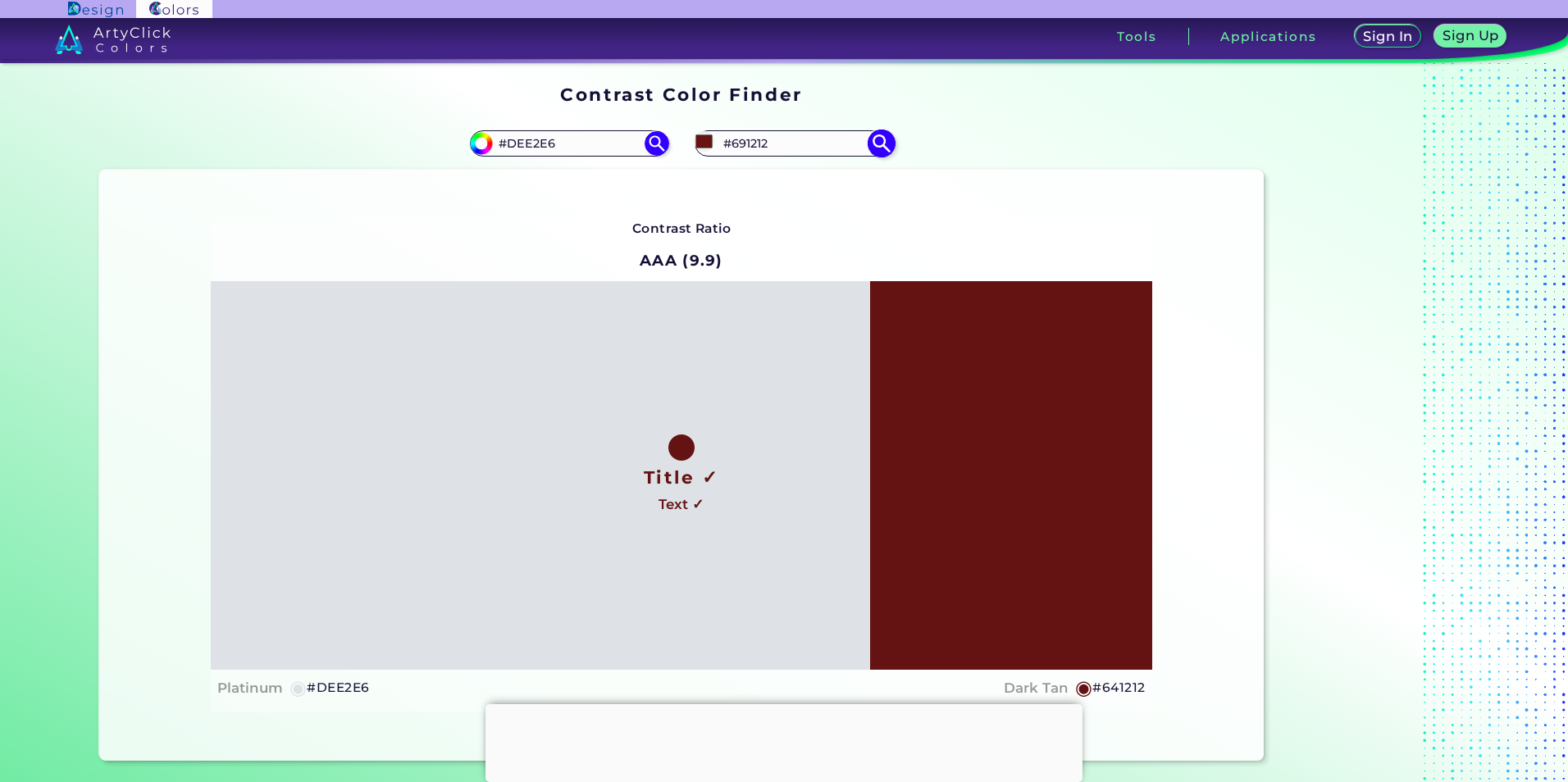
type input "#6C1313"
type input "#6d1212"
type input "#6D1212"
type input "#6e1212"
type input "#6E1212"
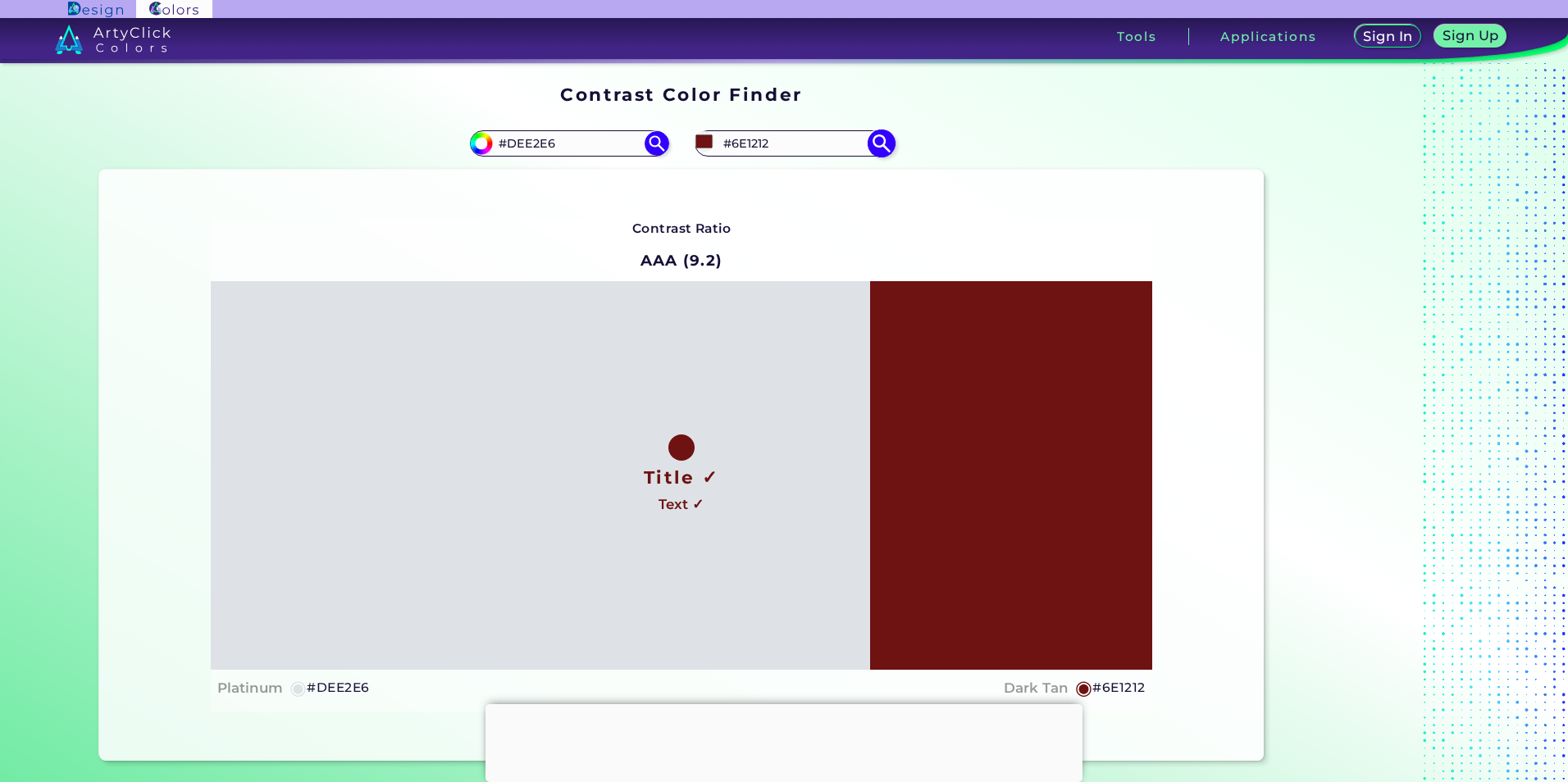
type input "#731212"
type input "#721313"
type input "#731212"
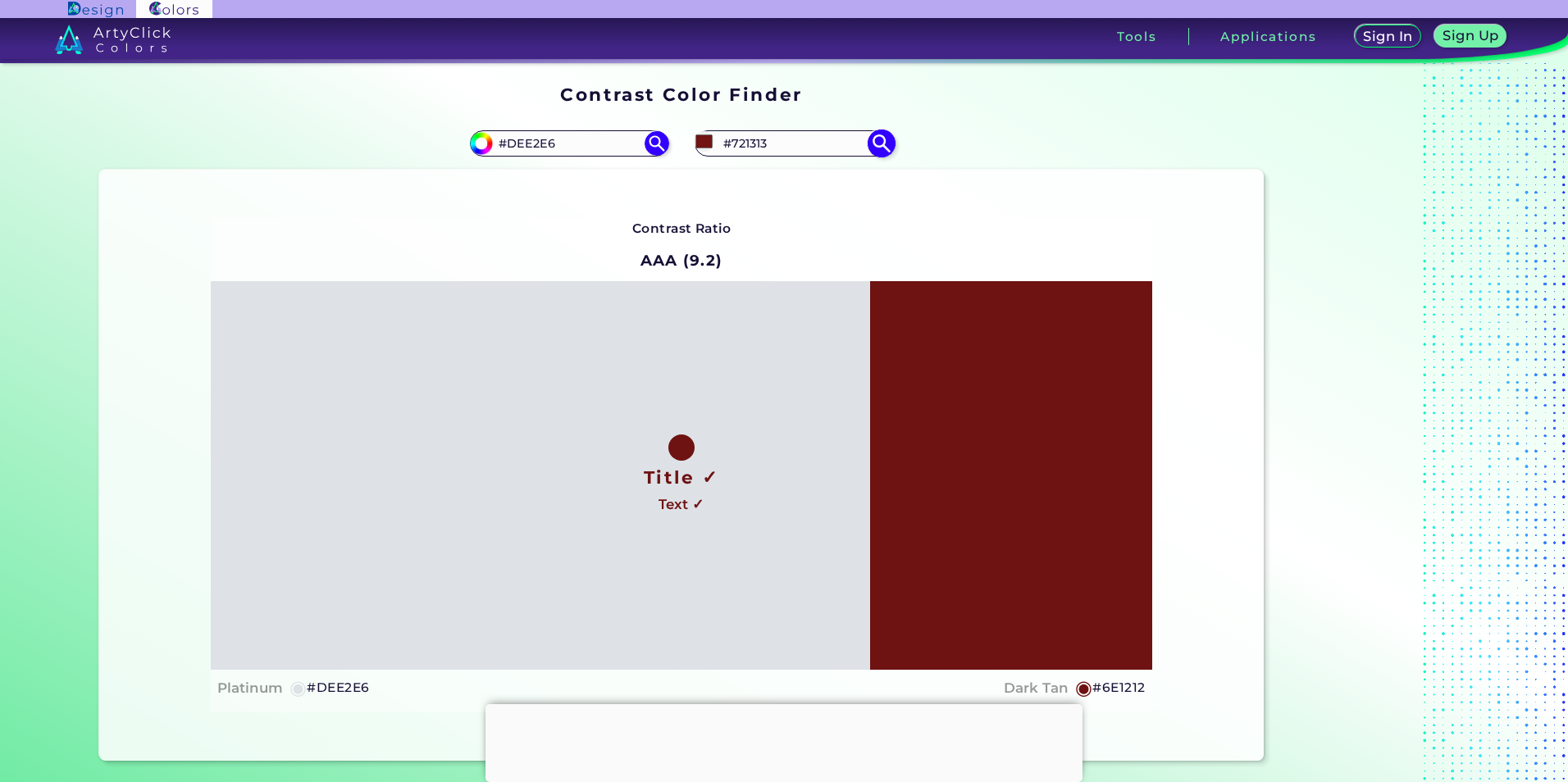
type input "#731212"
type input "#741111"
type input "#781111"
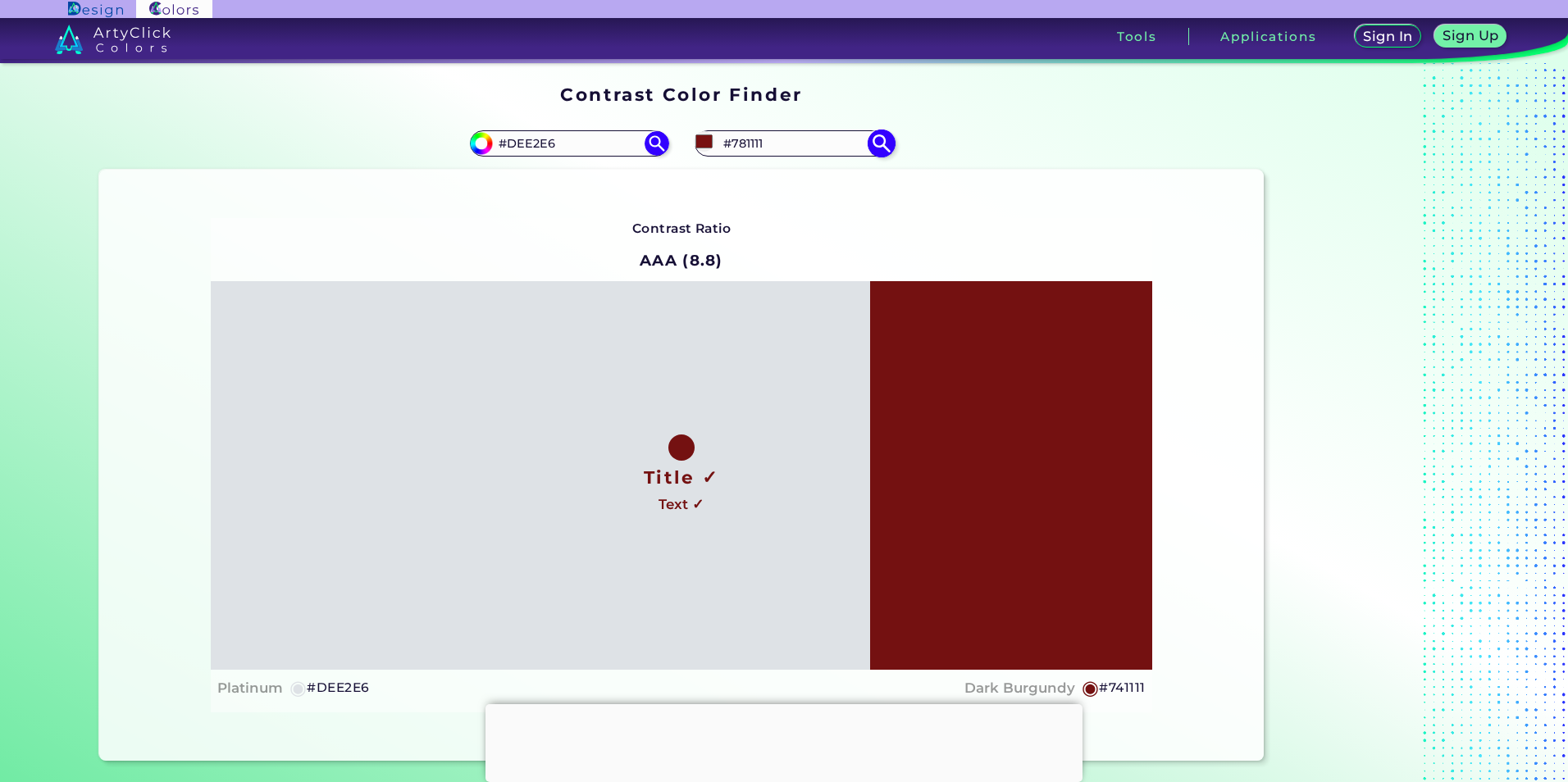
type input "#791111"
type input "#7a1010"
type input "#7A1010"
type input "#7e1010"
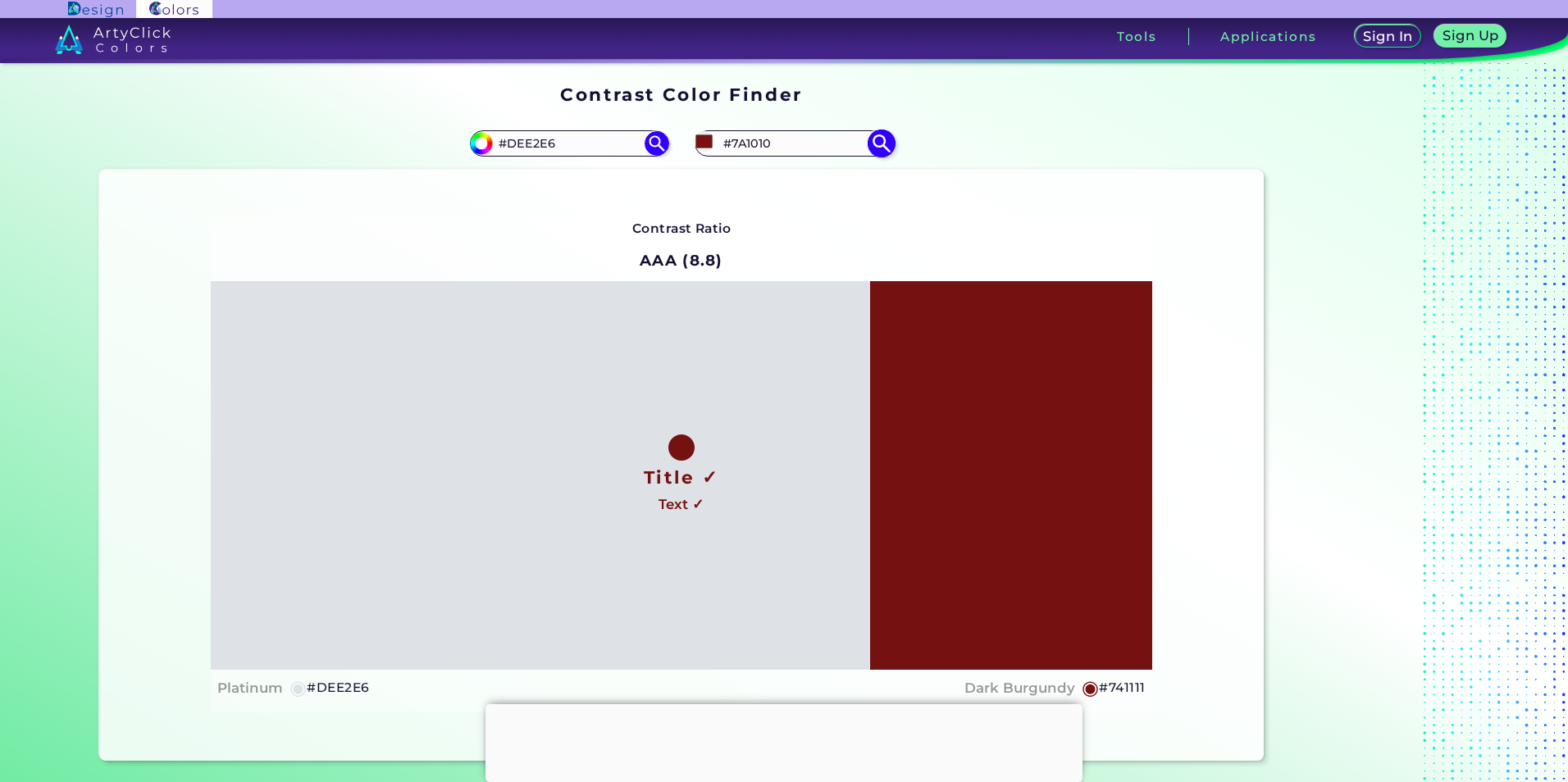
type input "#7E1010"
type input "#7b0e0e"
type input "#7B0E0E"
type input "#800f0f"
type input "#800F0F"
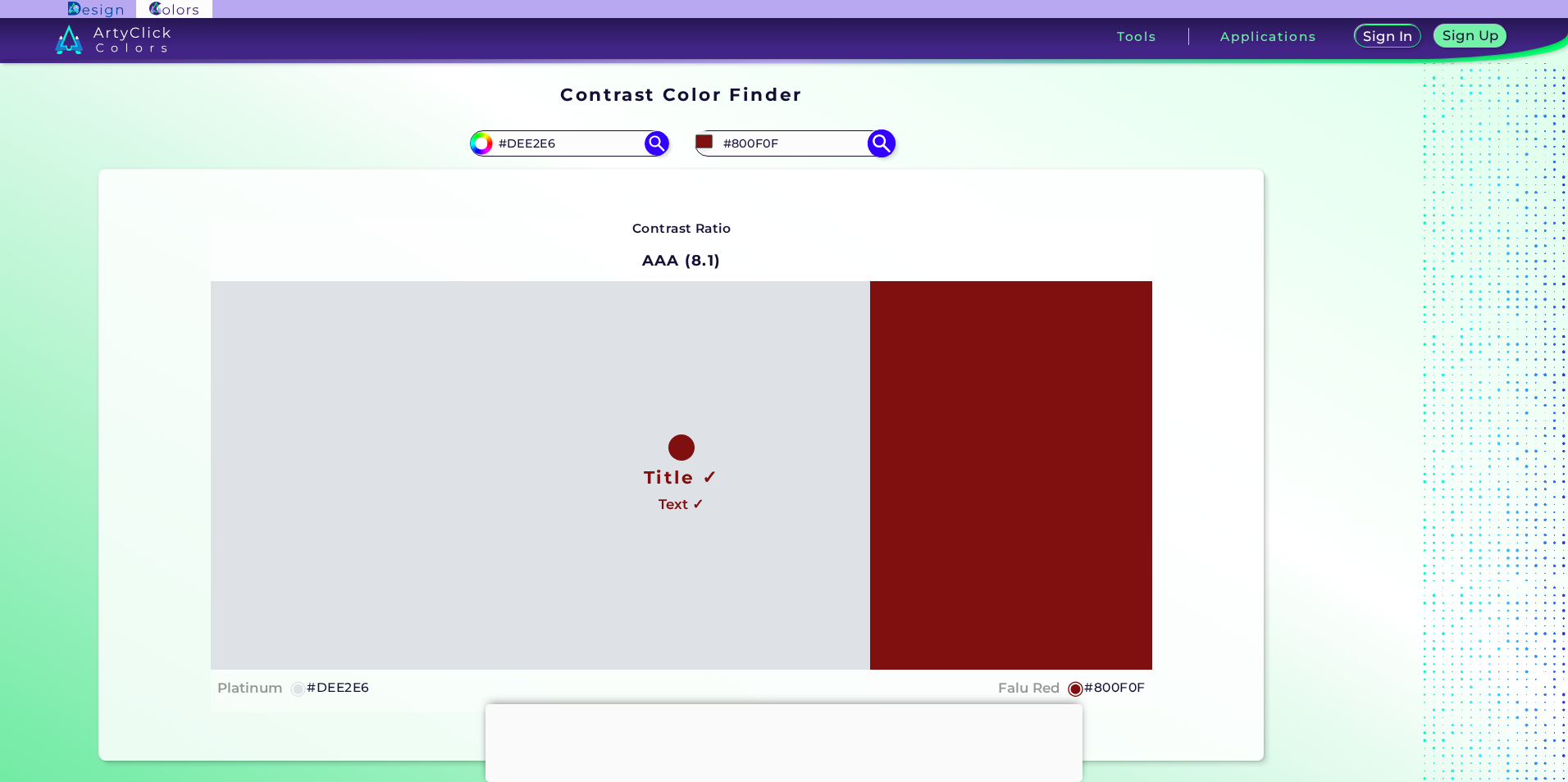
type input "#810e0e"
type input "#810E0E"
type input "#7d0d0d"
type input "#7D0D0D"
type input "#7e0c0c"
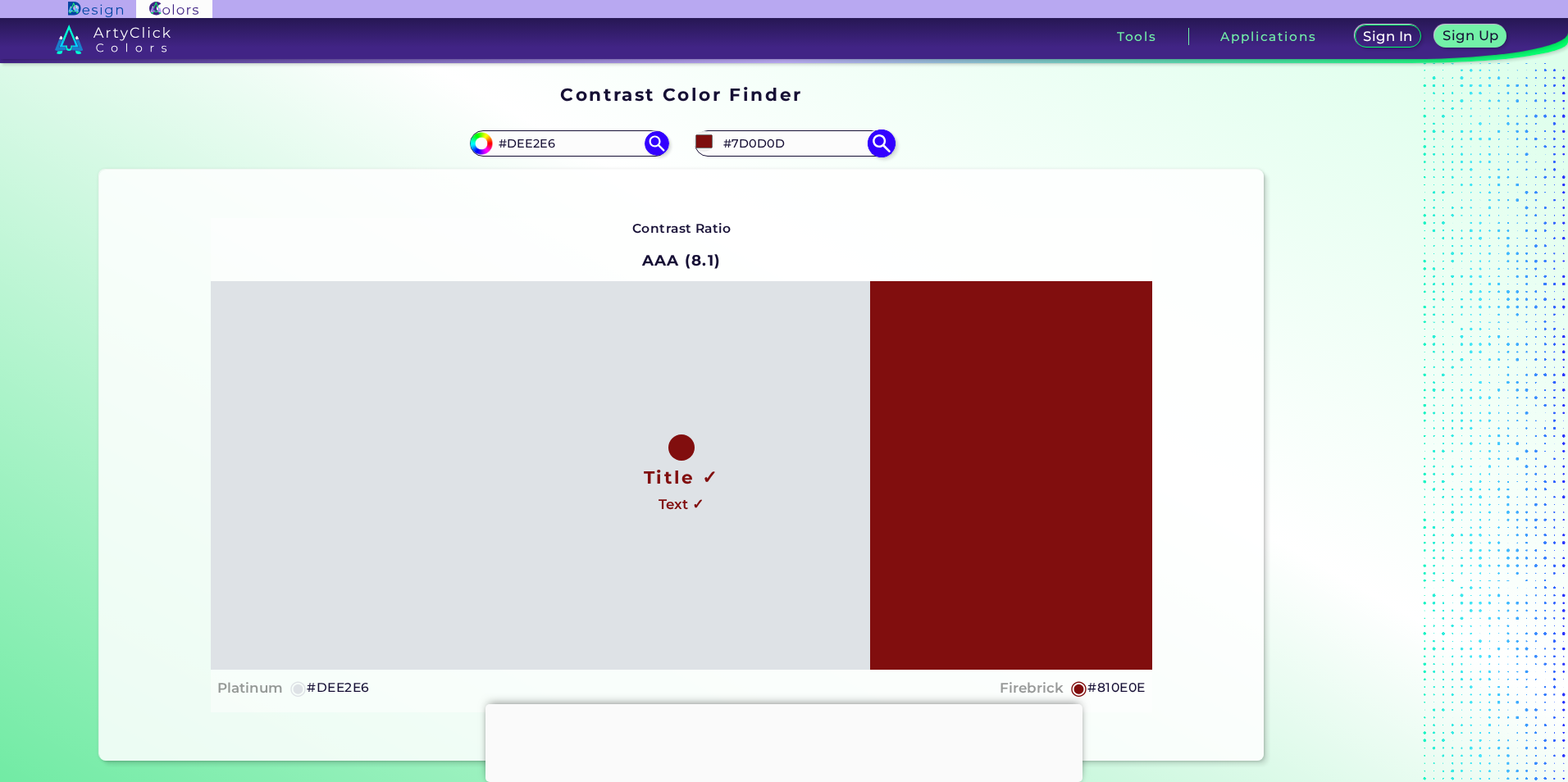
type input "#7E0C0C"
type input "#7f0b0b"
type input "#7F0B0B"
type input "#7f0a0a"
type input "#7F0A0A"
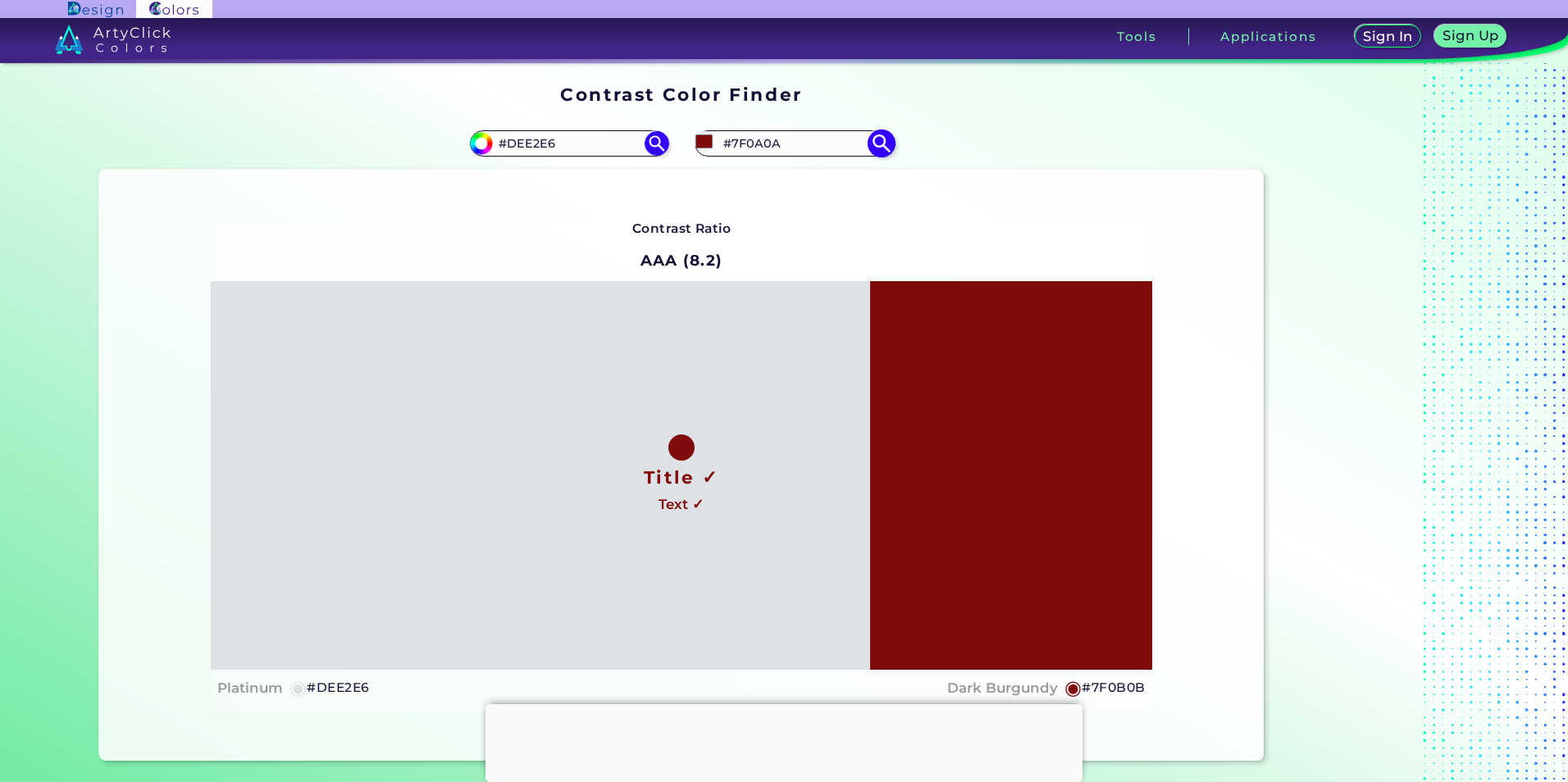
type input "#810909"
type input "#800a0a"
type input "#800A0A"
type input "#850a0a"
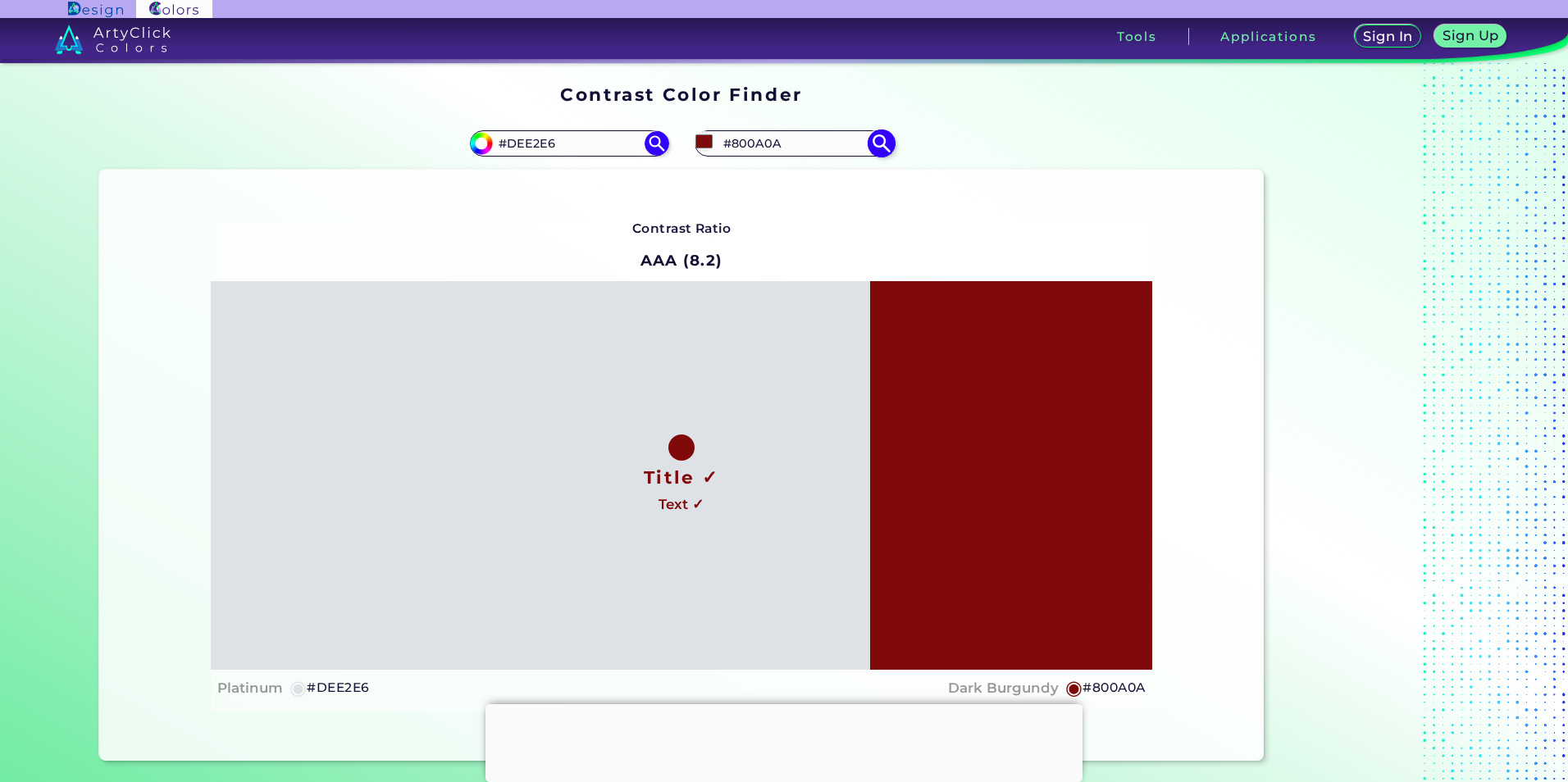
type input "#850A0A"
type input "#8a0a0a"
type input "#8A0A0A"
type input "#930b0b"
type input "#930B0B"
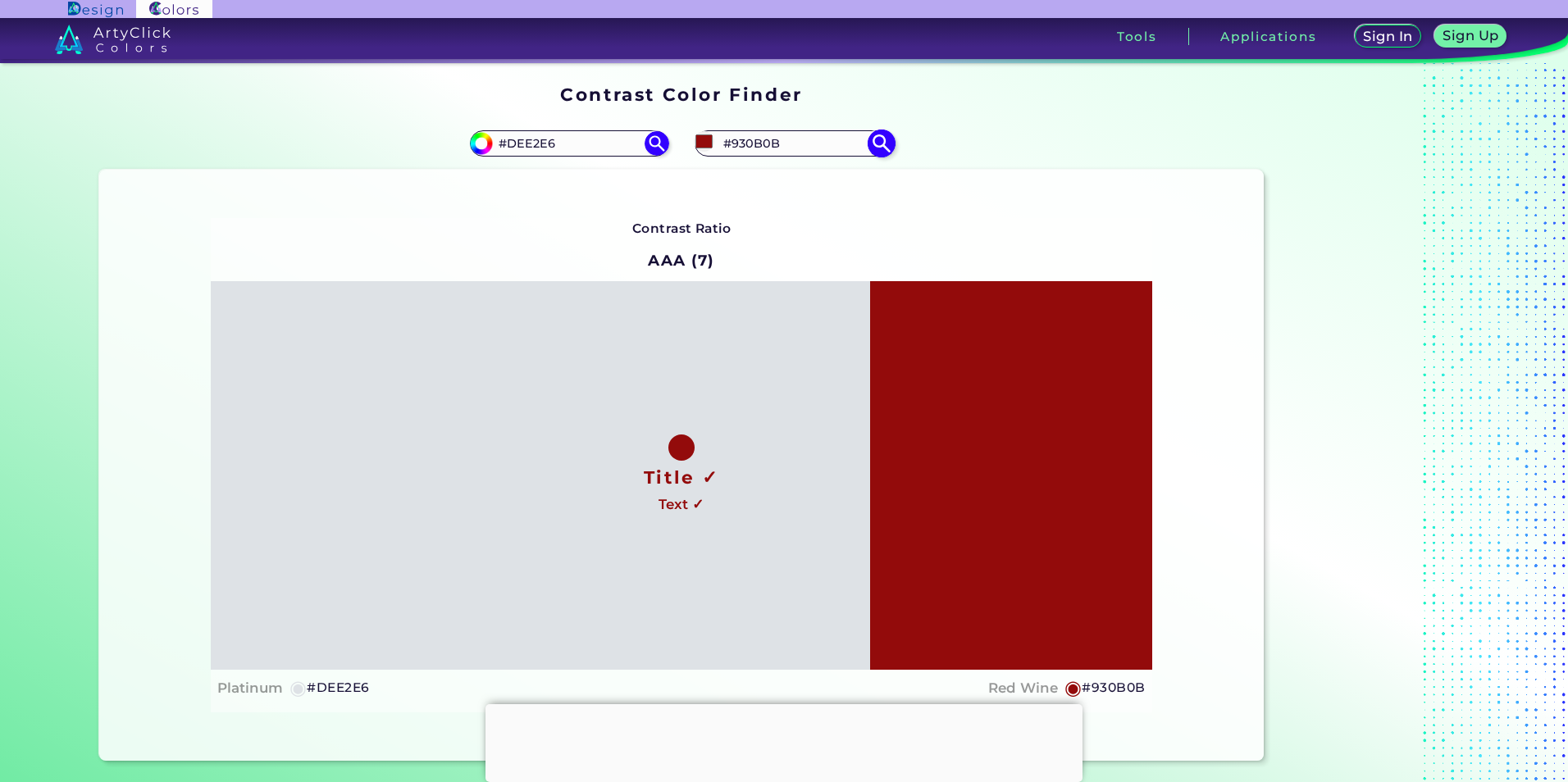
type input "#980b0b"
type input "#980B0B"
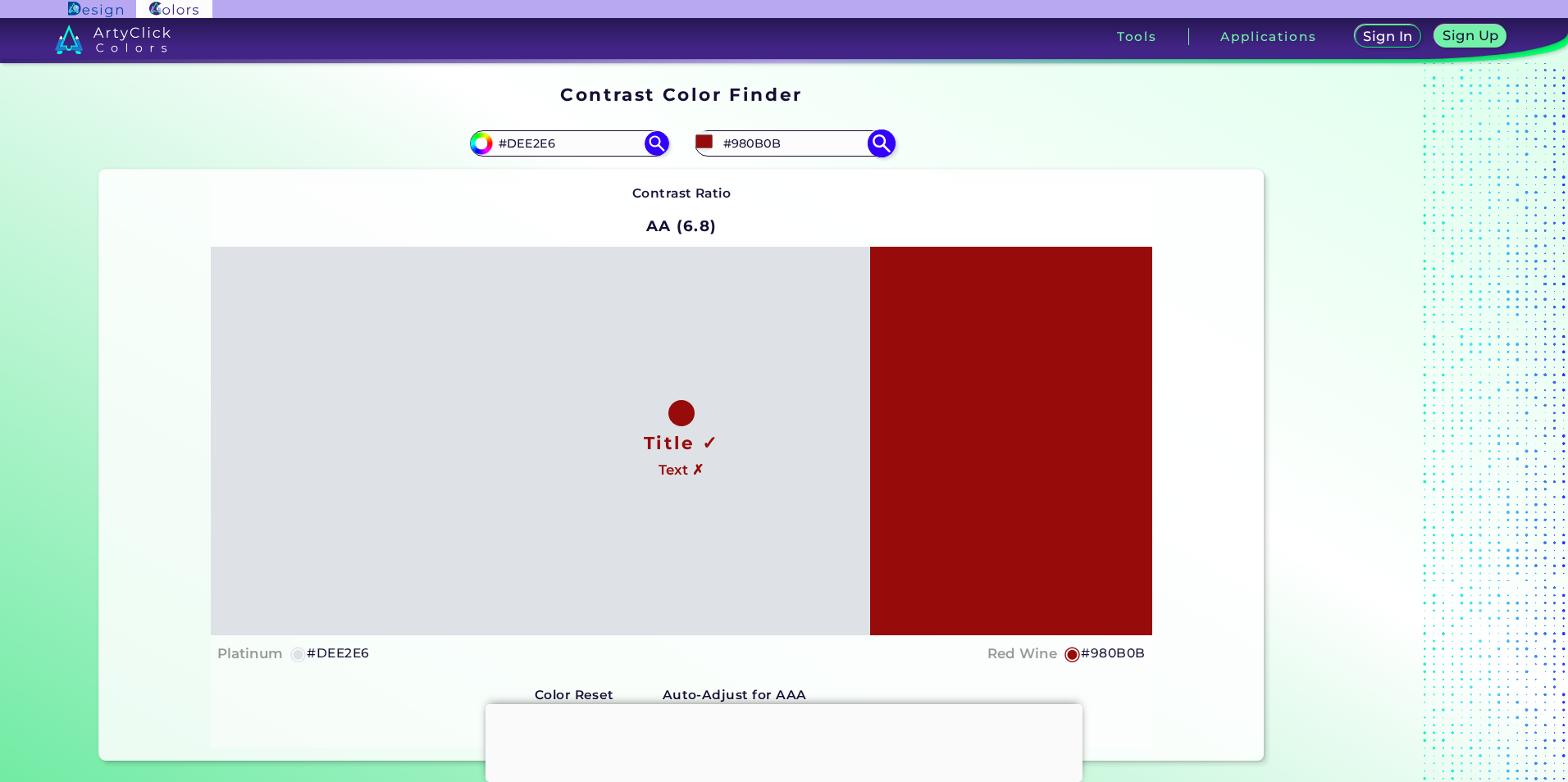
type input "#9d0c0c"
type input "#9D0C0C"
type input "#a10c0c"
type input "#A10C0C"
type input "#a00d0d"
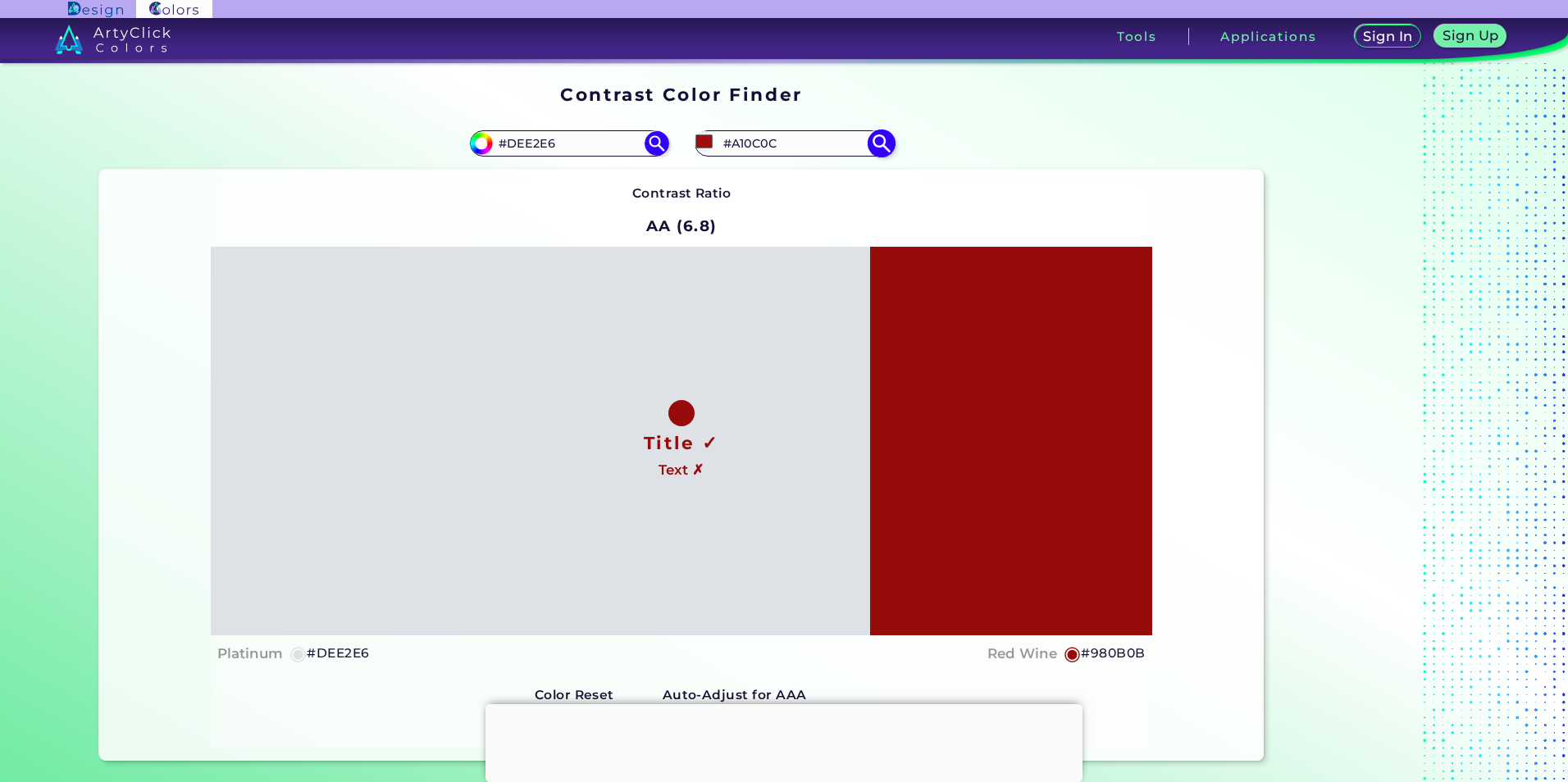
type input "#A00D0D"
type input "#a40e0e"
type input "#A40E0E"
type input "#a30f0f"
type input "#A30F0F"
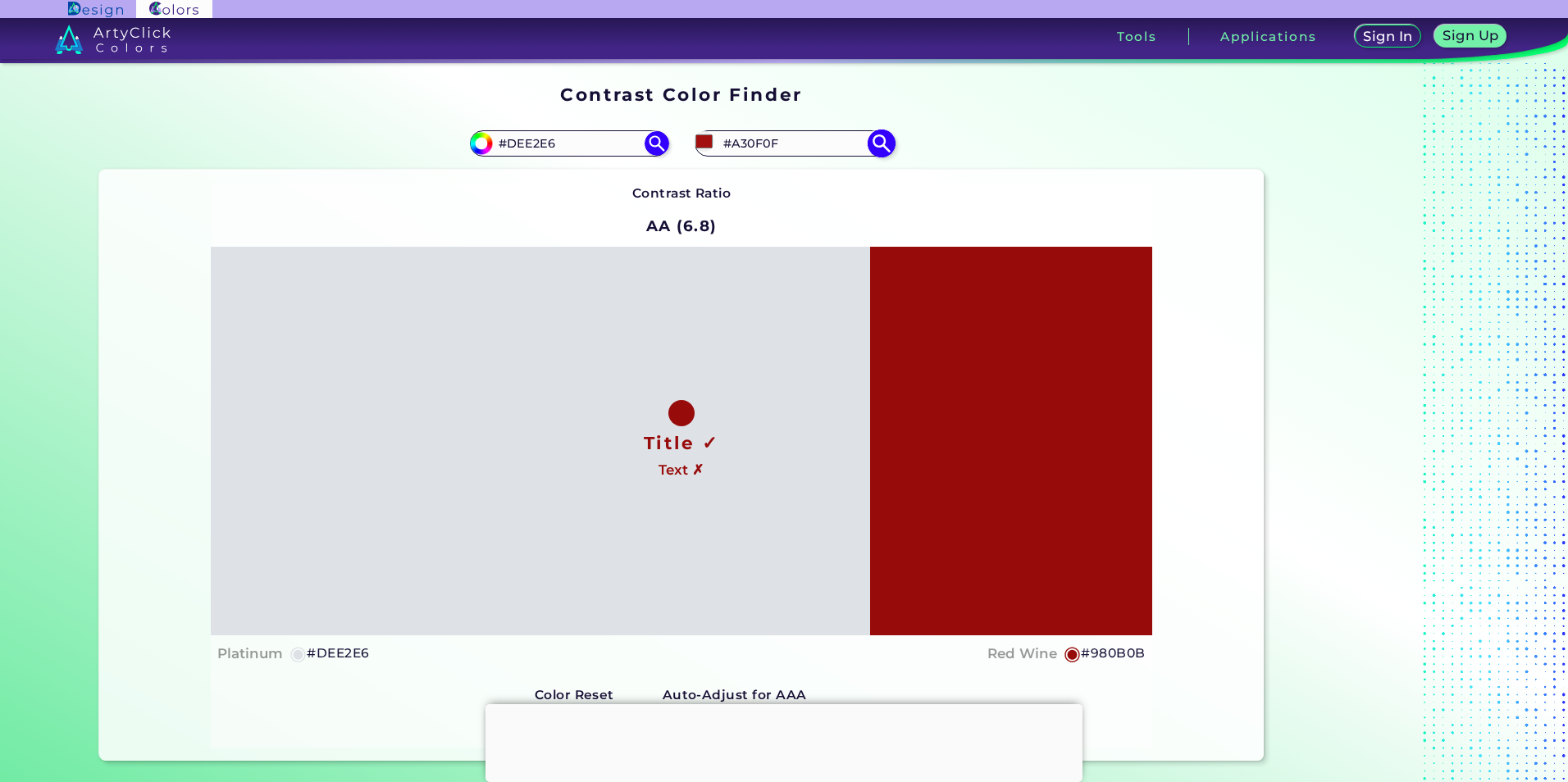
type input "#a51212"
type input "#A51212"
type input "#a71616"
type input "#A71616"
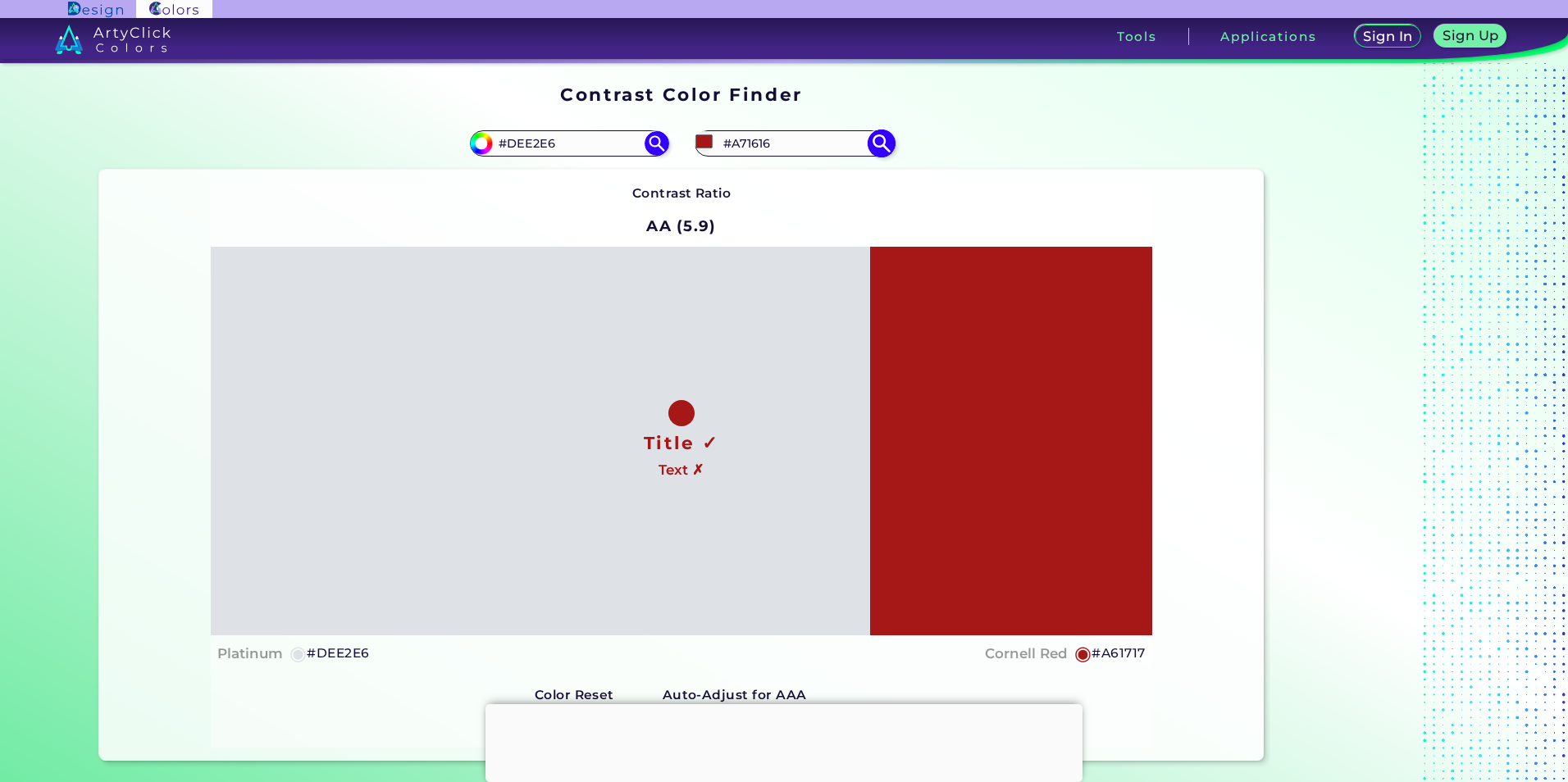
type input "#a71b1b"
type input "#A71B1B"
type input "#a12121"
type input "#A12121"
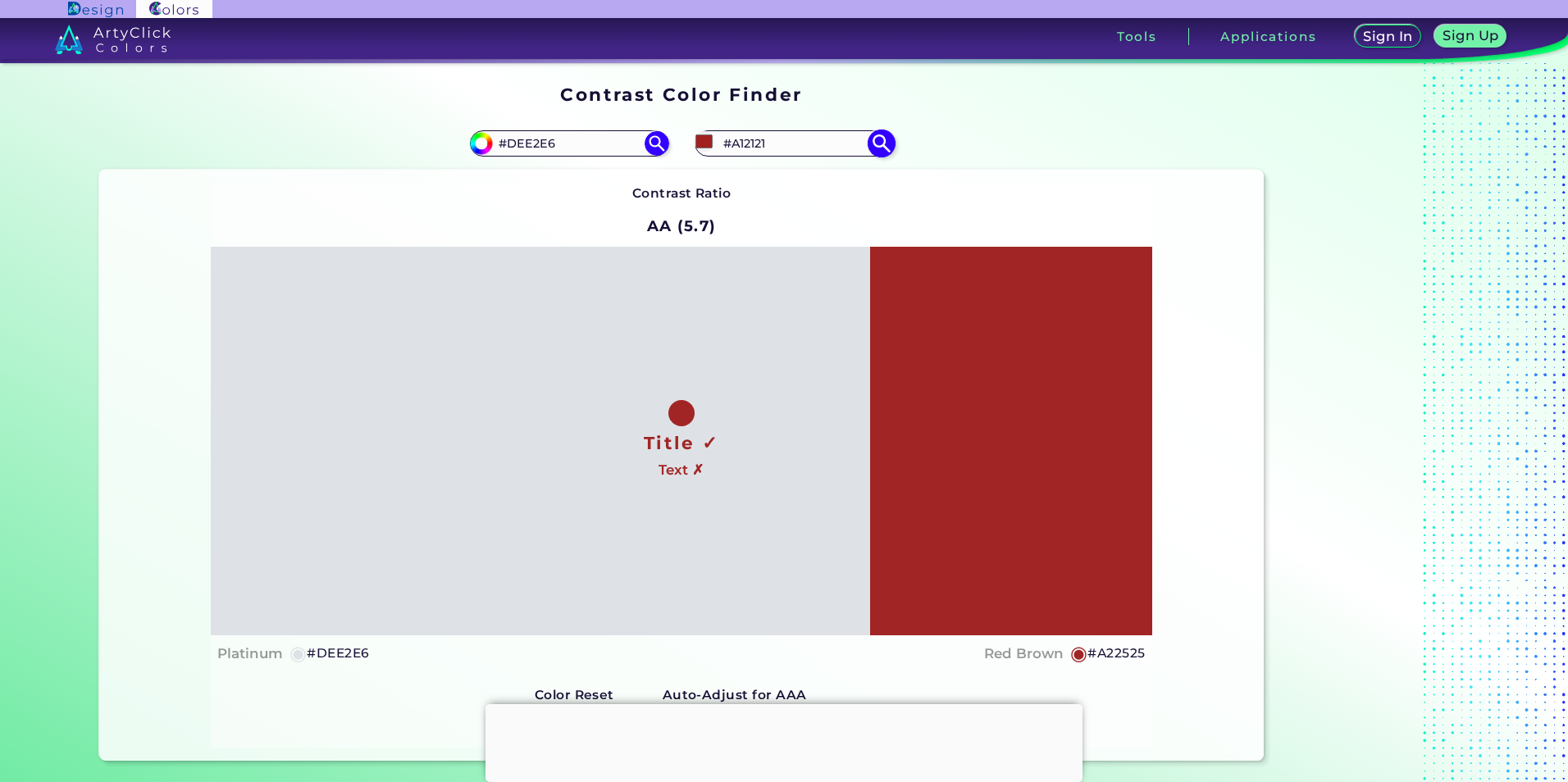
type input "#9c2626"
type input "#9C2626"
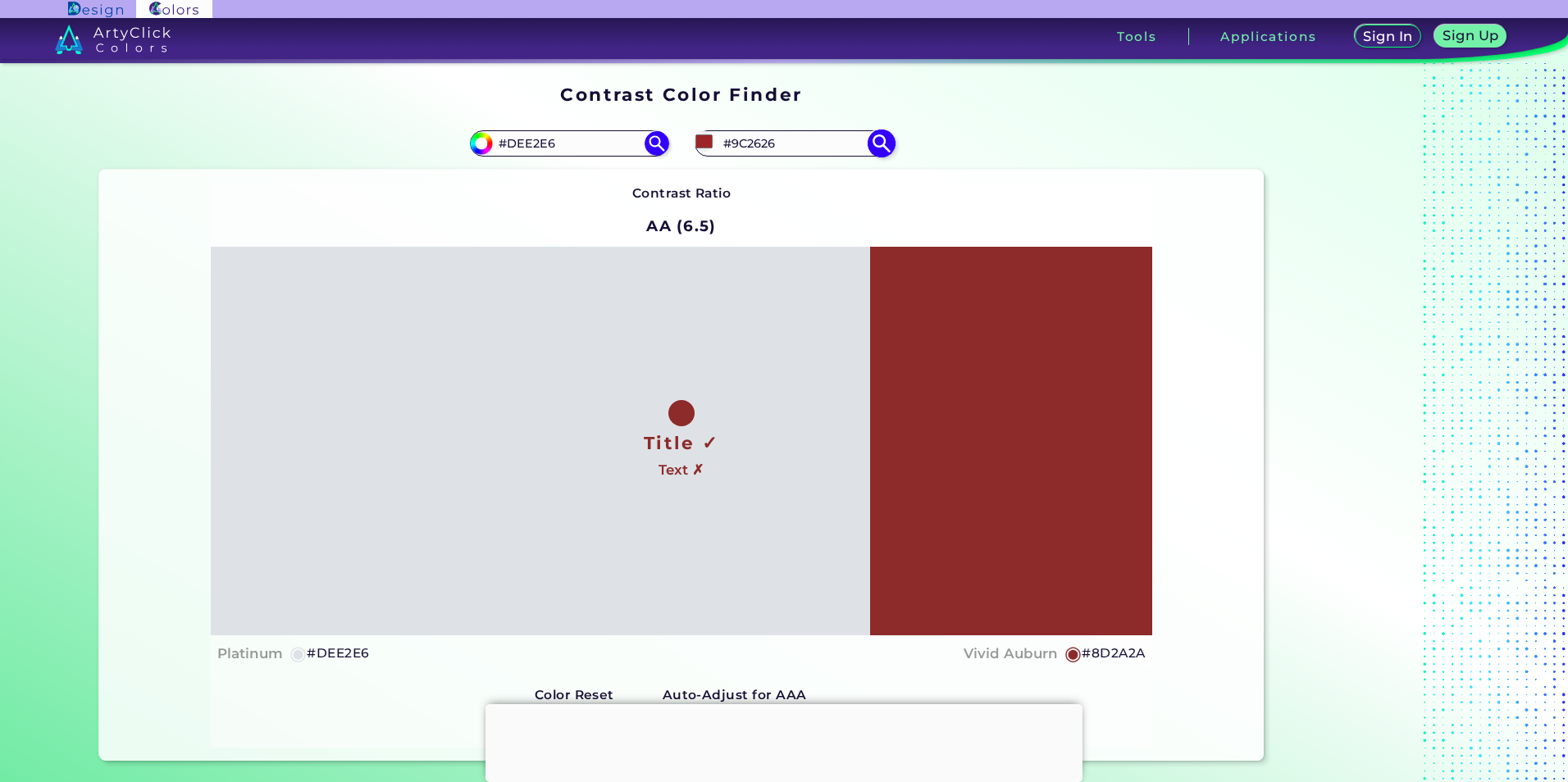
type input "#8c2b2b"
type input "#8C2B2B"
type input "#782b2b"
type input "#782B2B"
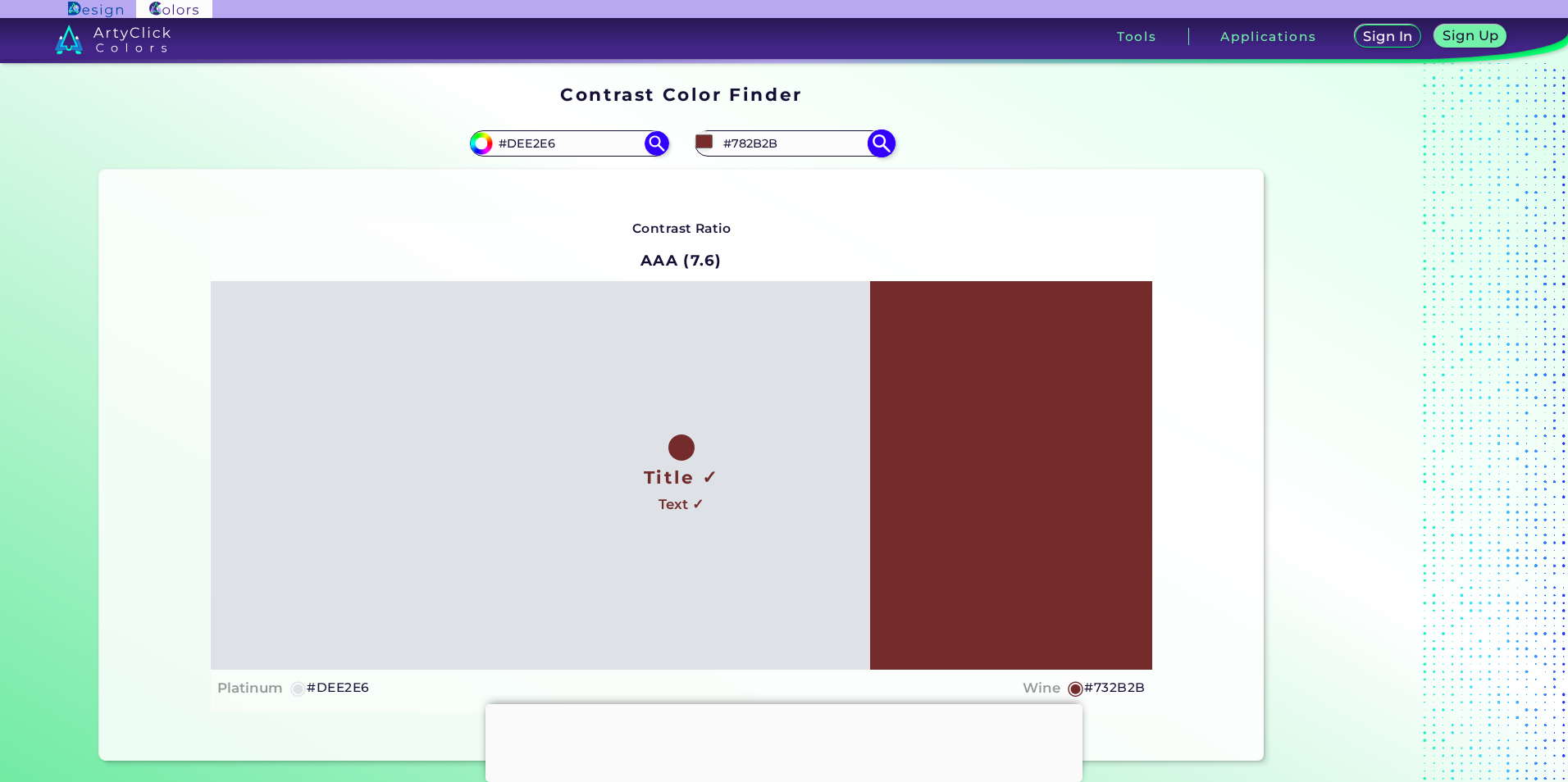
type input "#642b2b"
type input "#642B2B"
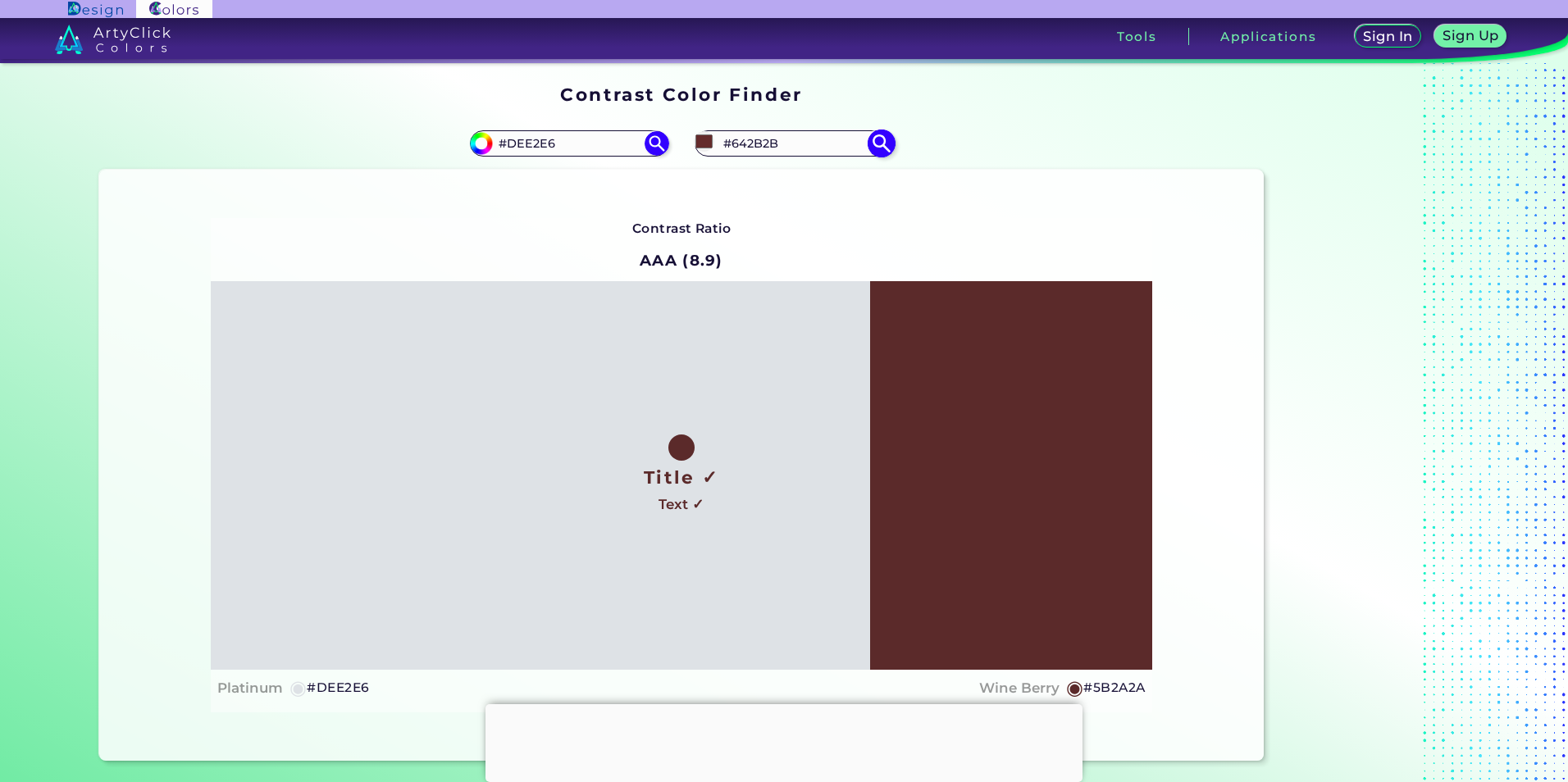
type input "#5b2a2a"
type input "#5B2A2A"
type input "#472424"
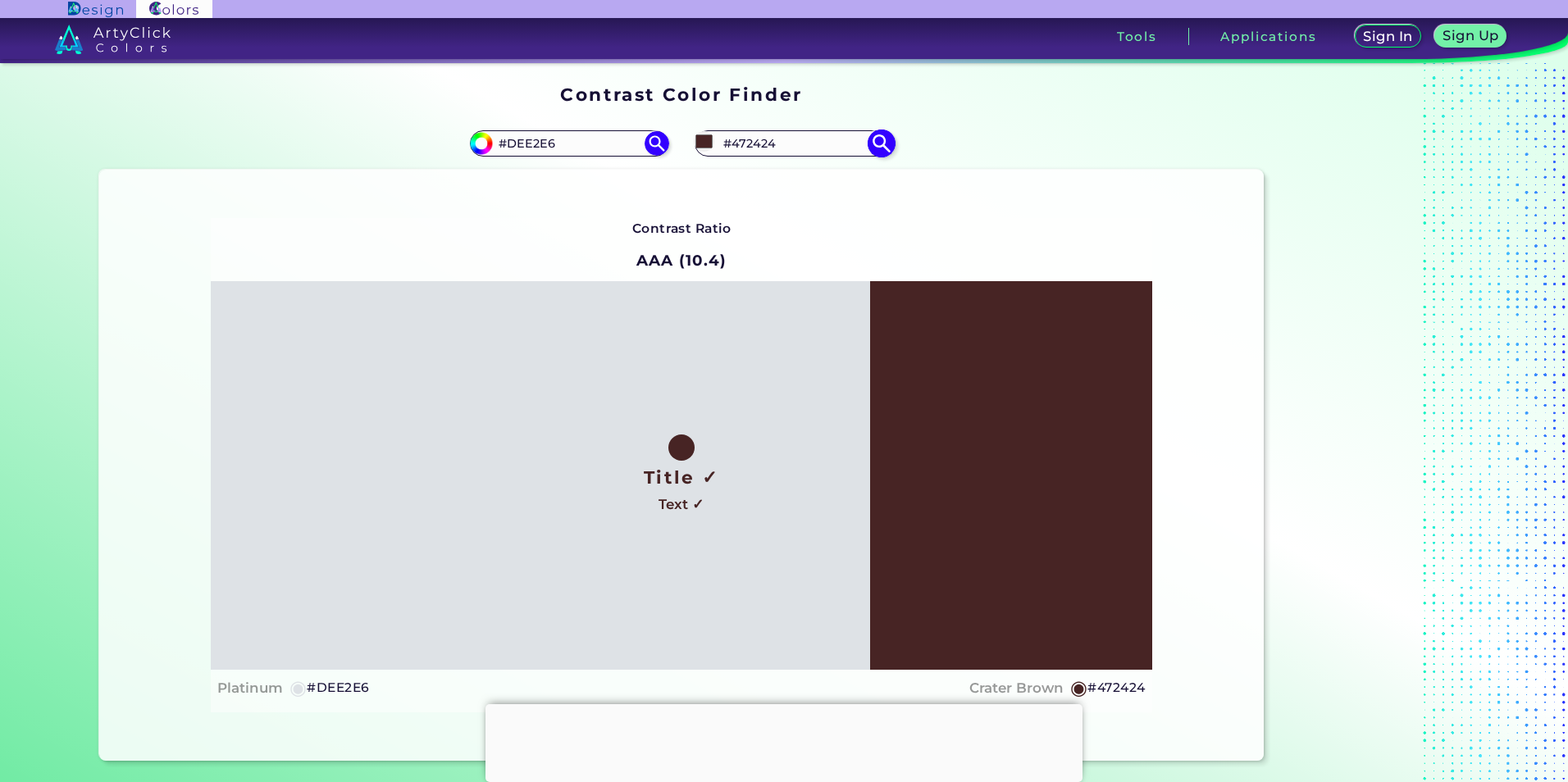
type input "#442222"
type input "#3e1e1e"
type input "#3E1E1E"
type input "#3e1d1d"
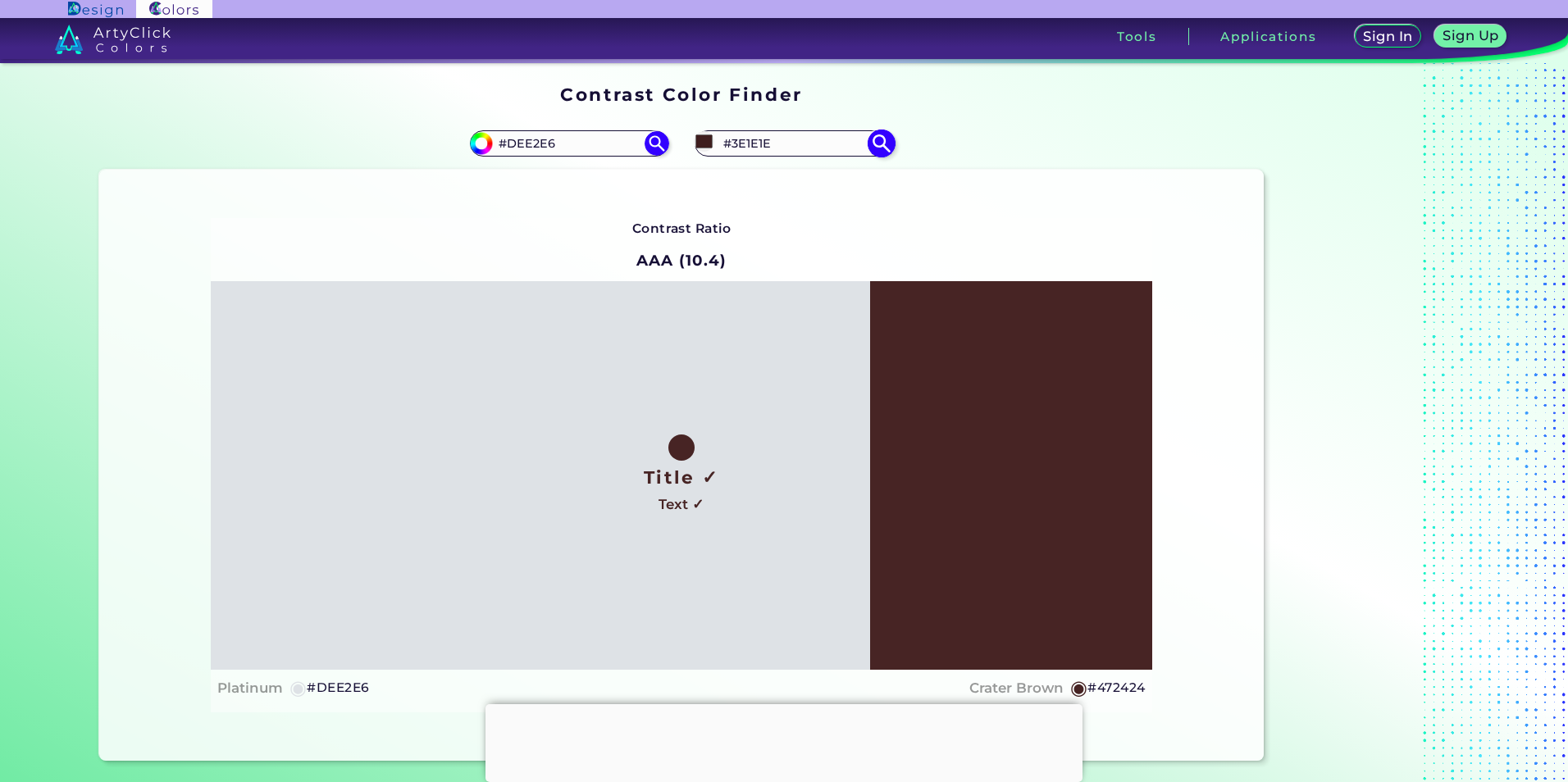
type input "#3E1D1D"
type input "#371a1a"
type input "#371A1A"
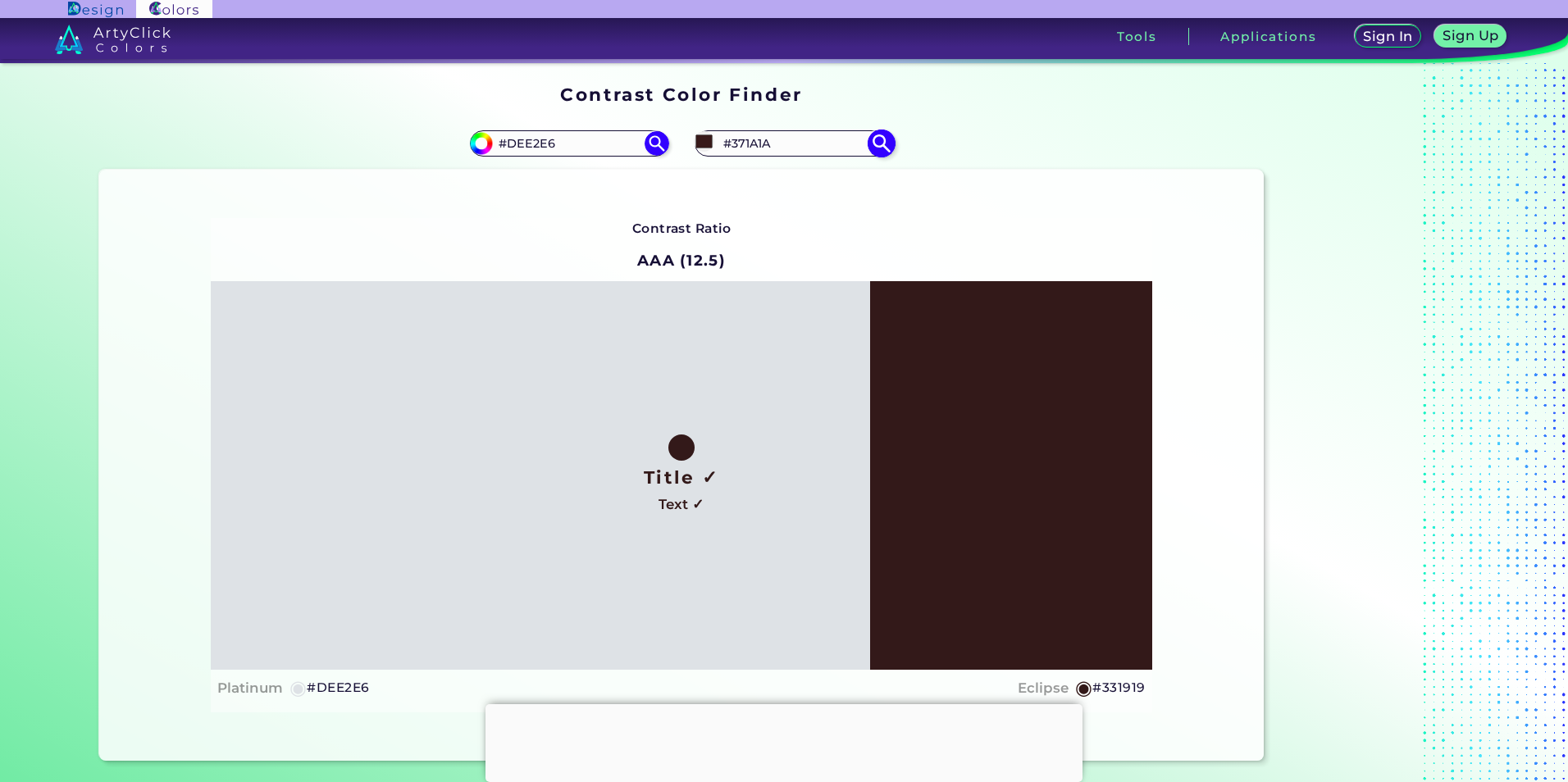
type input "#331919"
type input "#2d1515"
type input "#2D1515"
type input "#271111"
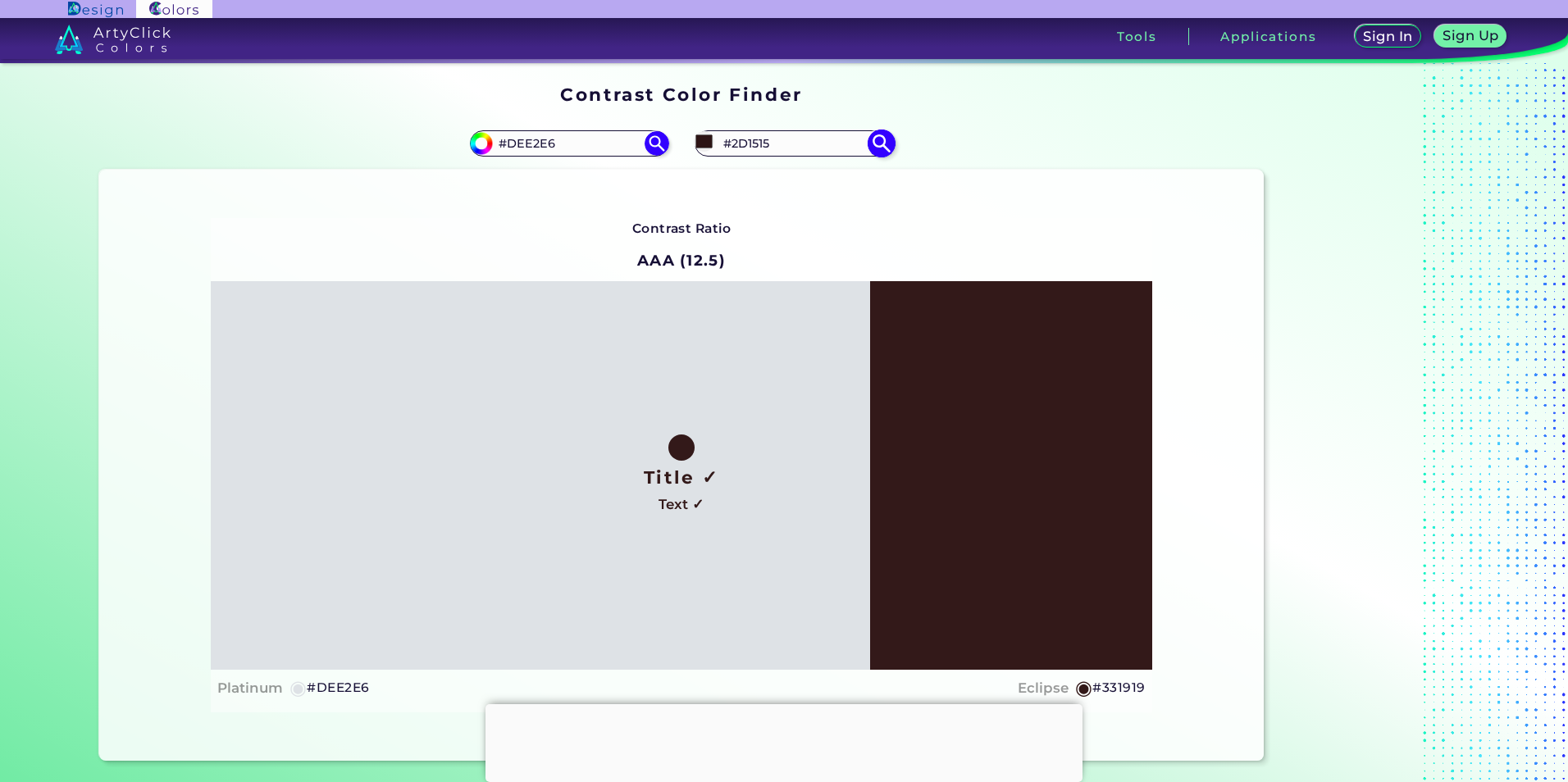
type input "#271111"
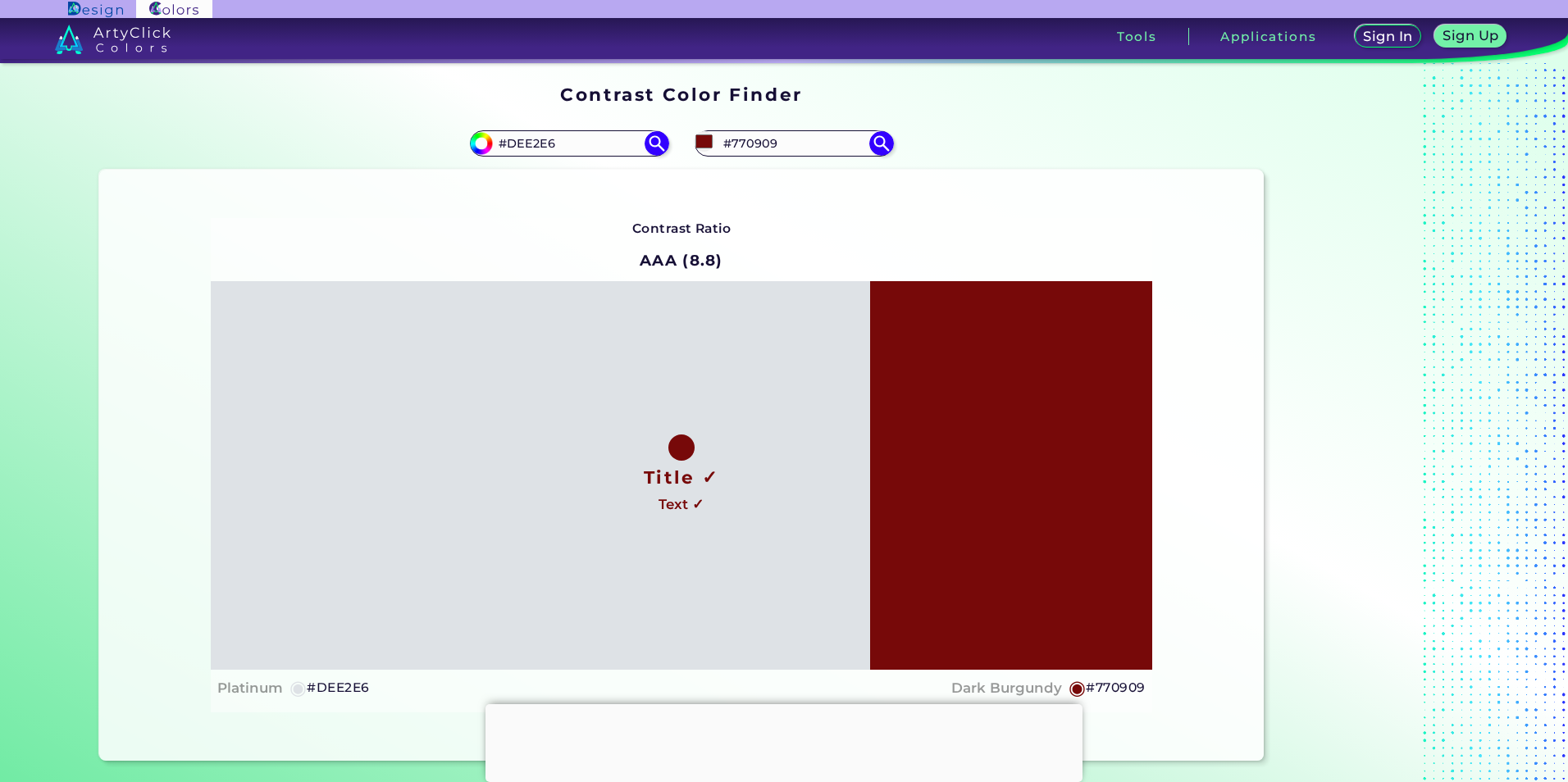
click at [568, 204] on div "Contrast Ratio AAA (8.8) Title ✓ Text ✓ Platinum ◉ #DEE2E6 Dark Burgundy ◉ #770…" at bounding box center [680, 466] width 1163 height 592
click at [655, 141] on img at bounding box center [656, 143] width 28 height 28
click at [650, 141] on img at bounding box center [656, 143] width 28 height 28
click at [476, 138] on input "#dee2e6" at bounding box center [479, 142] width 21 height 21
drag, startPoint x: 528, startPoint y: 142, endPoint x: 453, endPoint y: 132, distance: 75.7
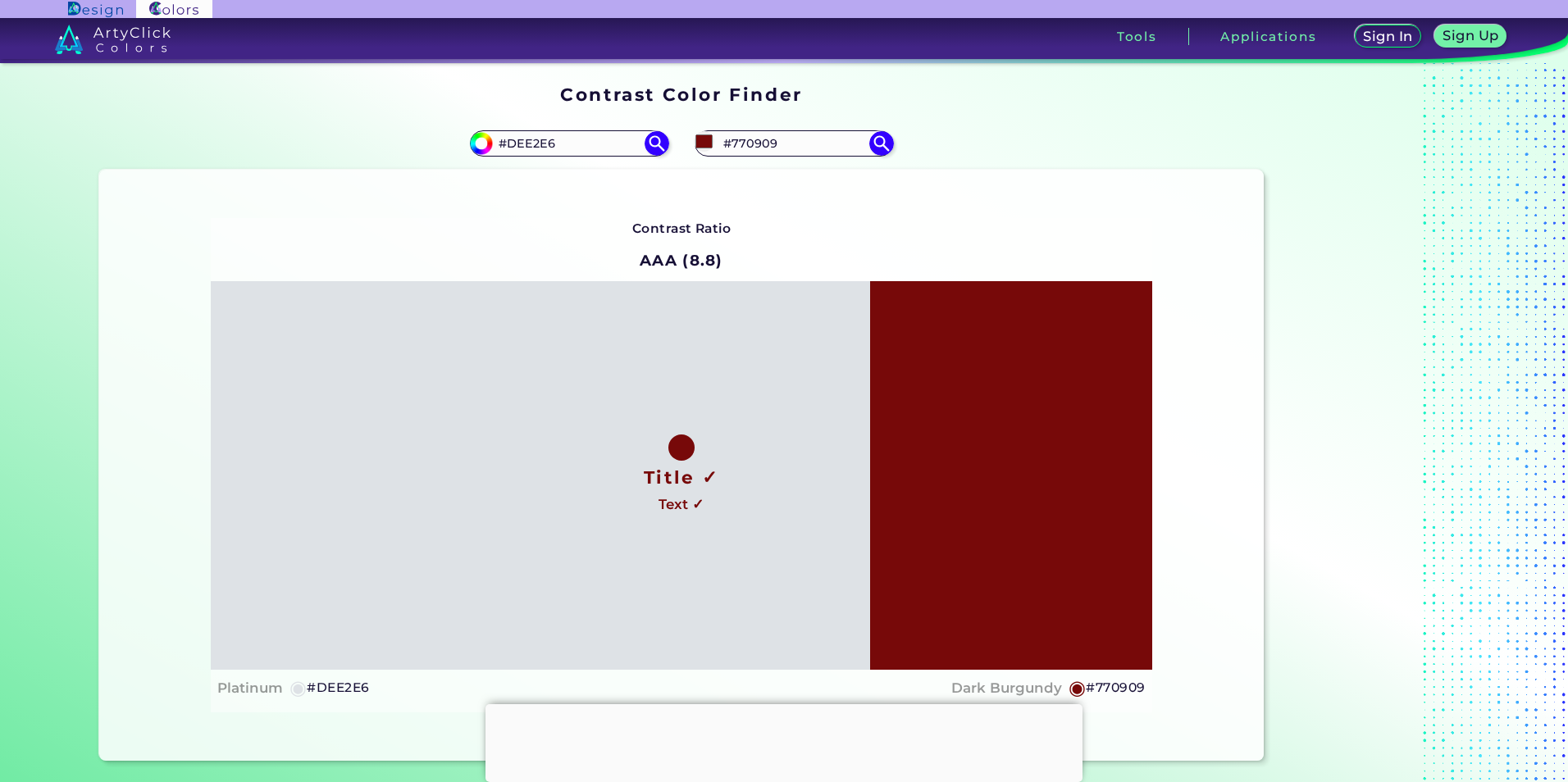
click at [453, 132] on div "#dee2e6 #DEE2E6" at bounding box center [390, 143] width 582 height 52
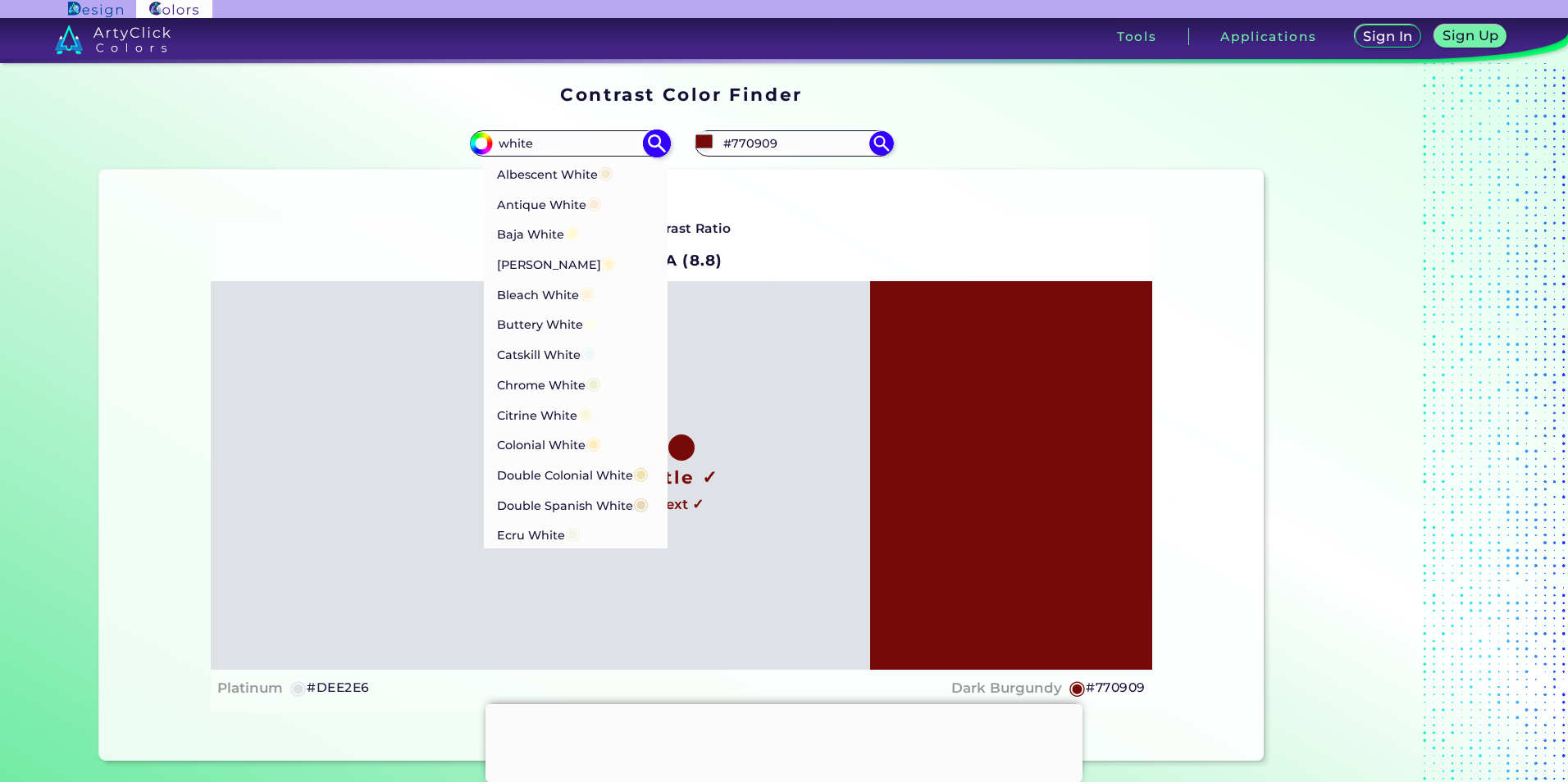
drag, startPoint x: 566, startPoint y: 148, endPoint x: 483, endPoint y: 143, distance: 83.2
click at [483, 143] on div "#dee2e6 white Albescent White ◉ Antique White ◉ Baja White ◉ Barley White ◉ Ble…" at bounding box center [569, 144] width 198 height 27
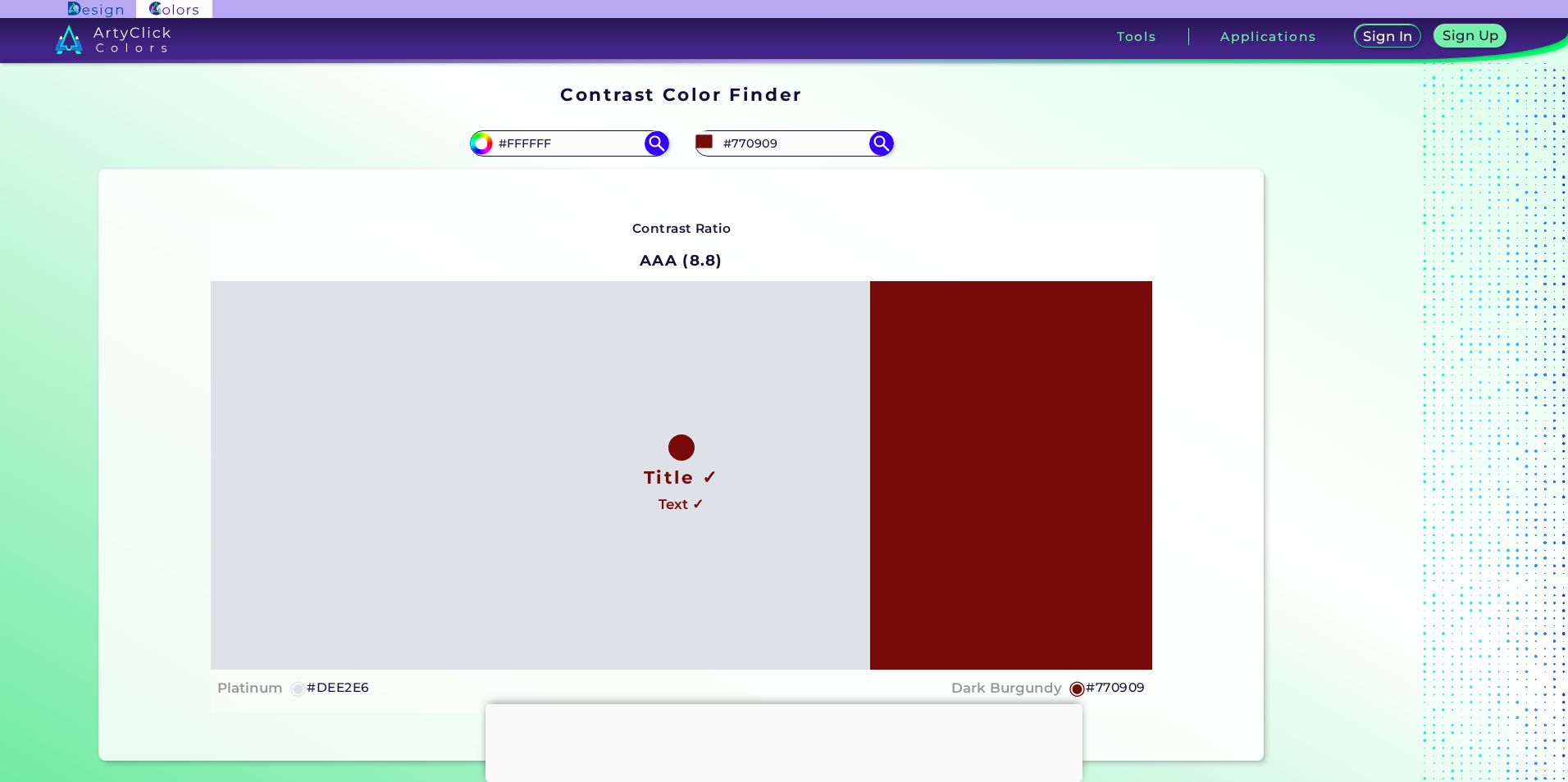
click at [536, 214] on div "Contrast Ratio AAA (8.8) Title ✓ Text ✓ Platinum ◉ #DEE2E6 Dark Burgundy ◉ #770…" at bounding box center [680, 466] width 1163 height 592
click at [565, 245] on div "Contrast Ratio AAA (8.8) Title ✓ Text ✓ Platinum ◉ #DEE2E6 ◉" at bounding box center [681, 466] width 941 height 496
click at [572, 148] on input "#FFFFFF" at bounding box center [569, 143] width 152 height 22
click at [522, 142] on input "#FFFFFF" at bounding box center [569, 143] width 152 height 22
click at [973, 514] on div "Title ✓ Text ✓" at bounding box center [681, 476] width 941 height 389
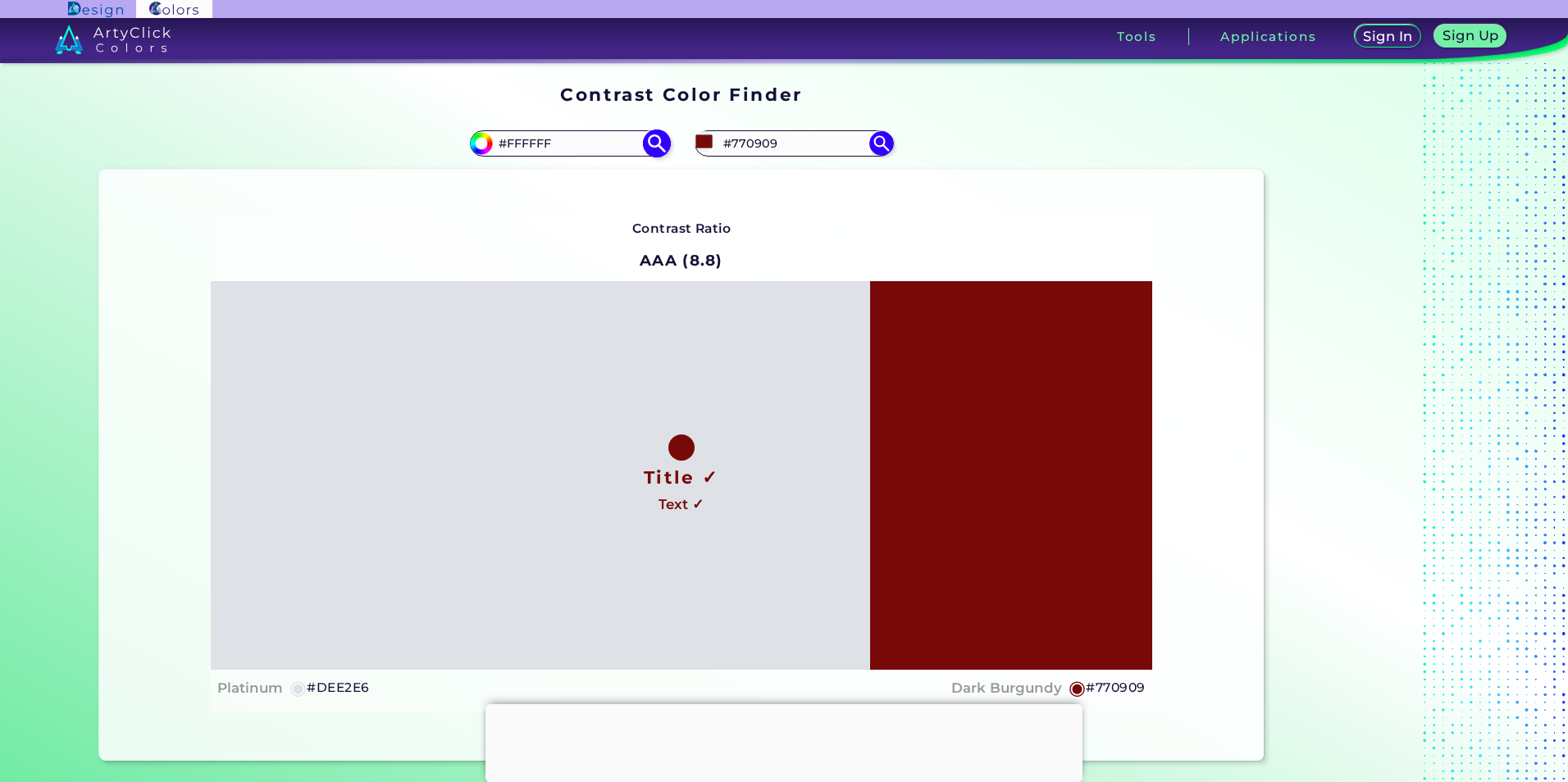
click at [579, 143] on input "#FFFFFF" at bounding box center [569, 143] width 152 height 22
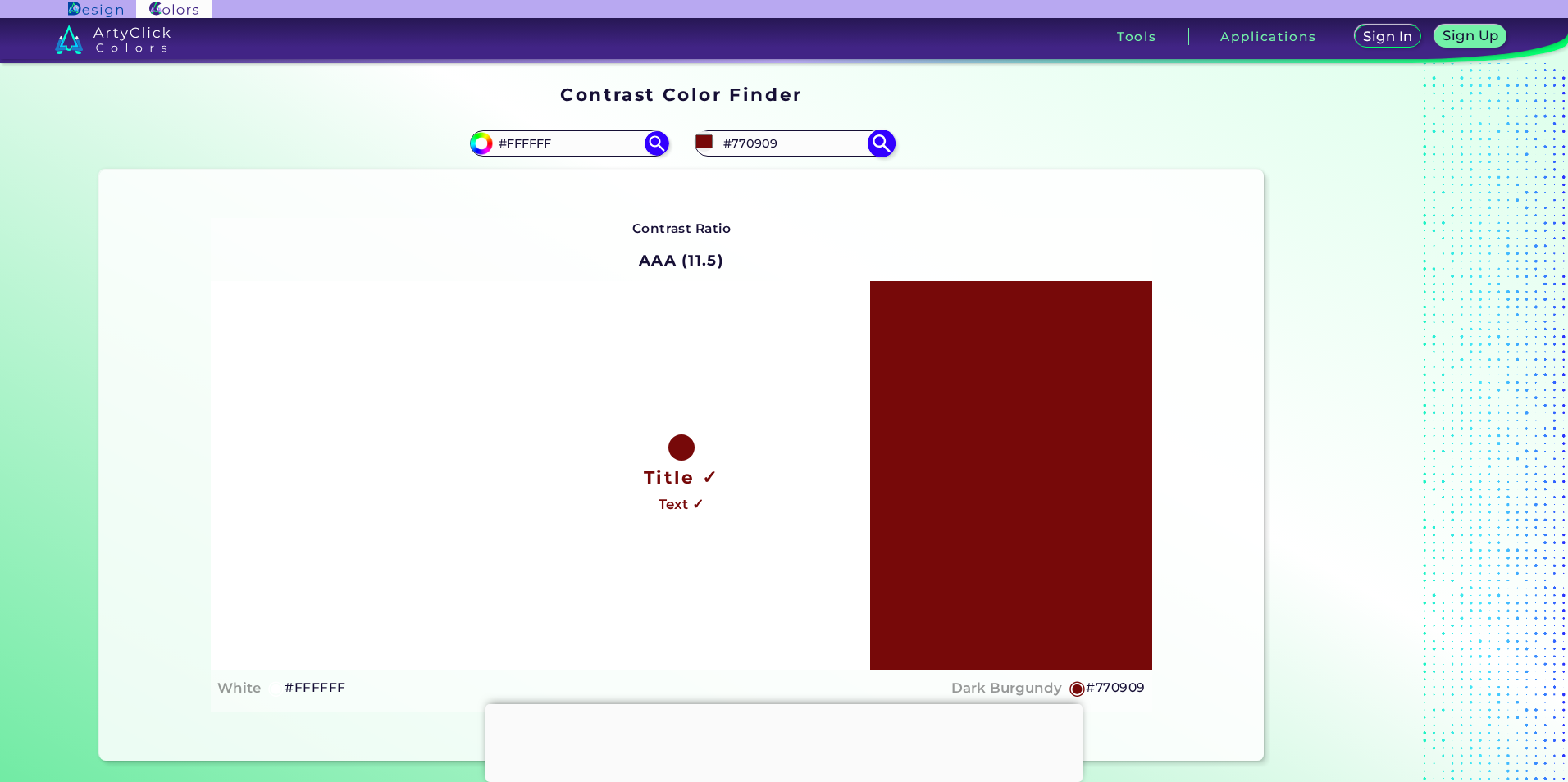
click at [699, 143] on input "#770909" at bounding box center [704, 142] width 21 height 21
